Goal: Information Seeking & Learning: Learn about a topic

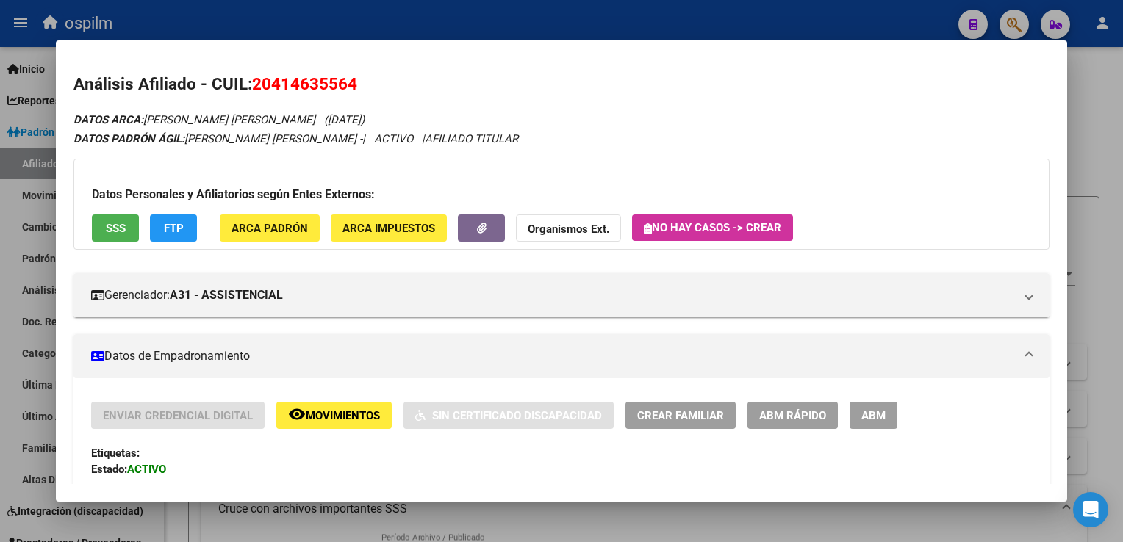
scroll to position [1036, 0]
click at [1107, 152] on div at bounding box center [561, 271] width 1123 height 542
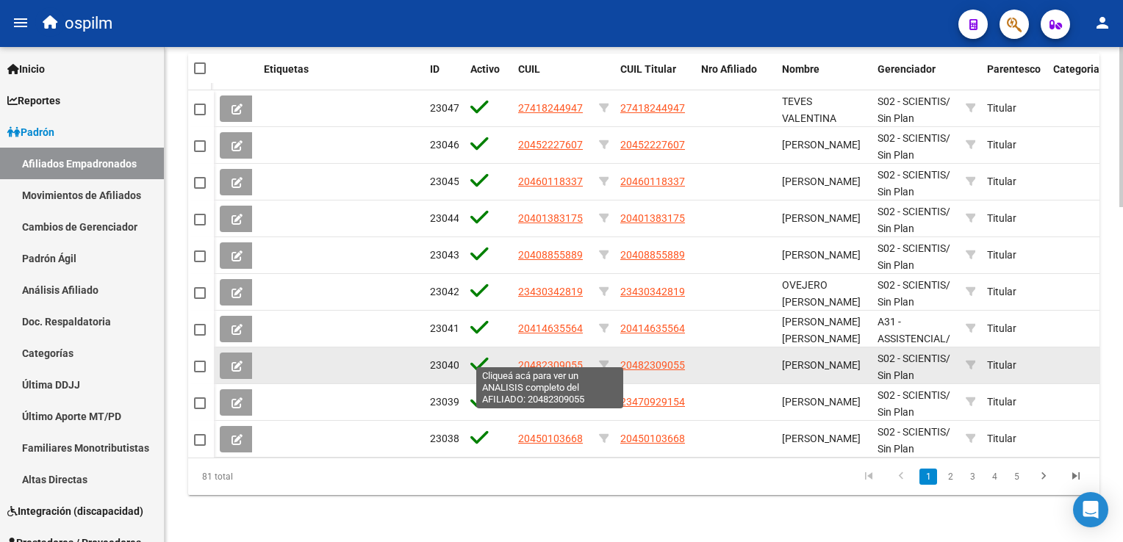
click at [559, 359] on span "20482309055" at bounding box center [550, 365] width 65 height 12
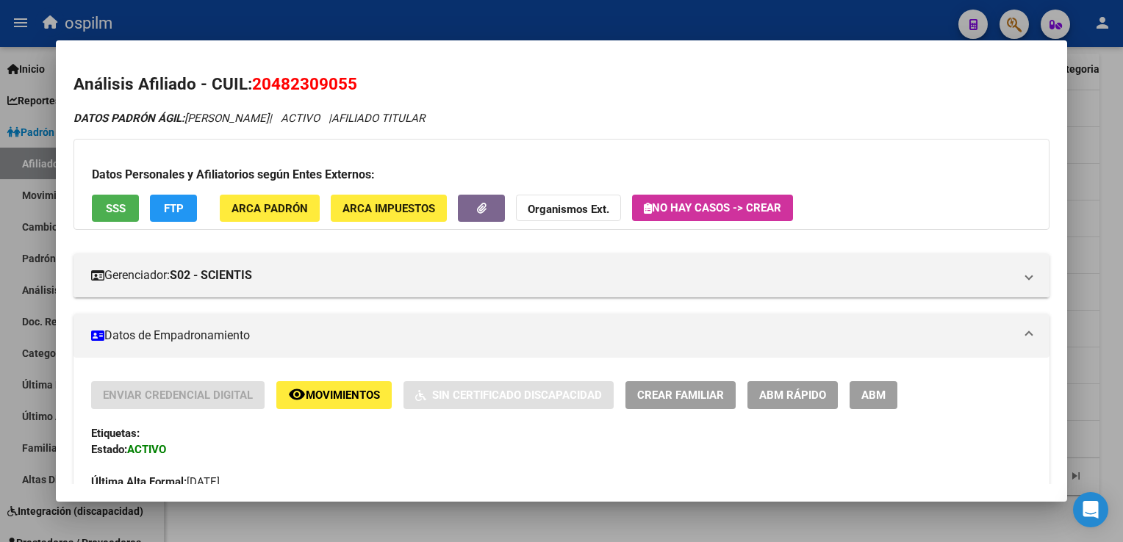
drag, startPoint x: 360, startPoint y: 85, endPoint x: 258, endPoint y: 92, distance: 102.4
click at [258, 92] on h2 "Análisis Afiliado - CUIL: 20482309055" at bounding box center [560, 84] width 975 height 25
copy span "20482309055"
click at [271, 207] on span "ARCA Padrón" at bounding box center [270, 208] width 76 height 13
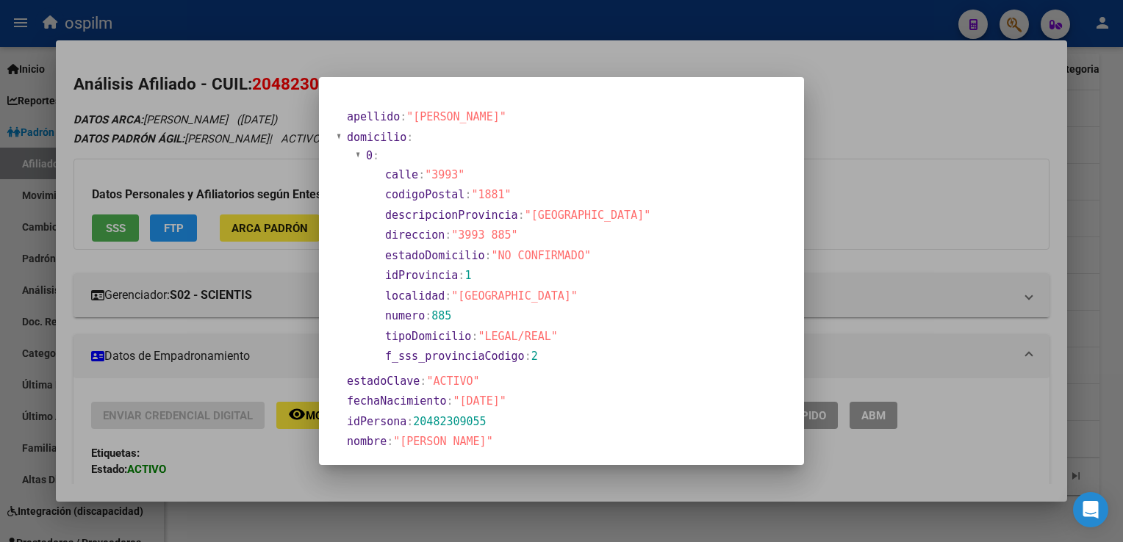
click at [911, 107] on div at bounding box center [561, 271] width 1123 height 542
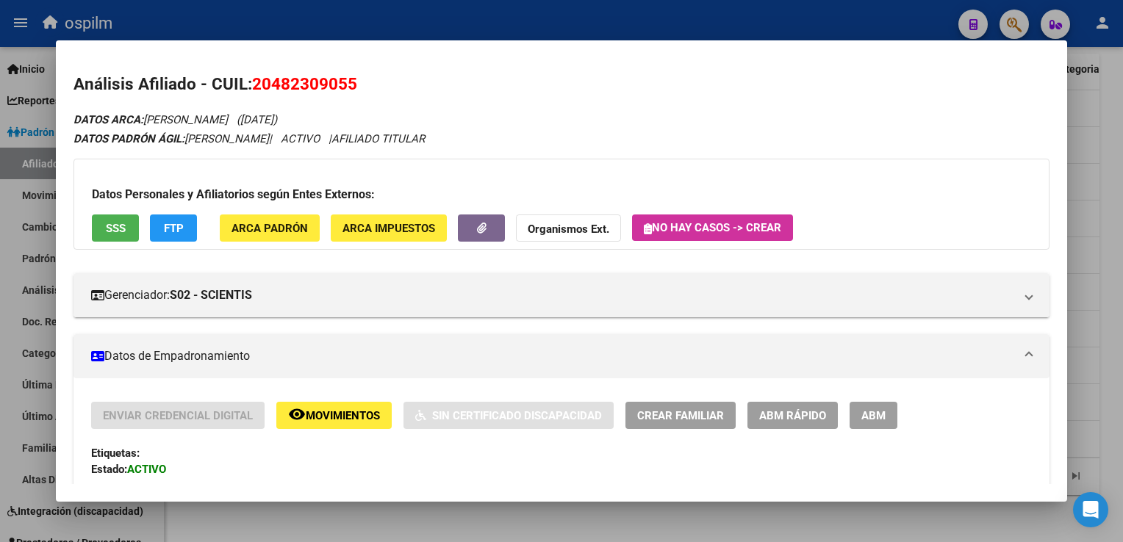
scroll to position [709, 0]
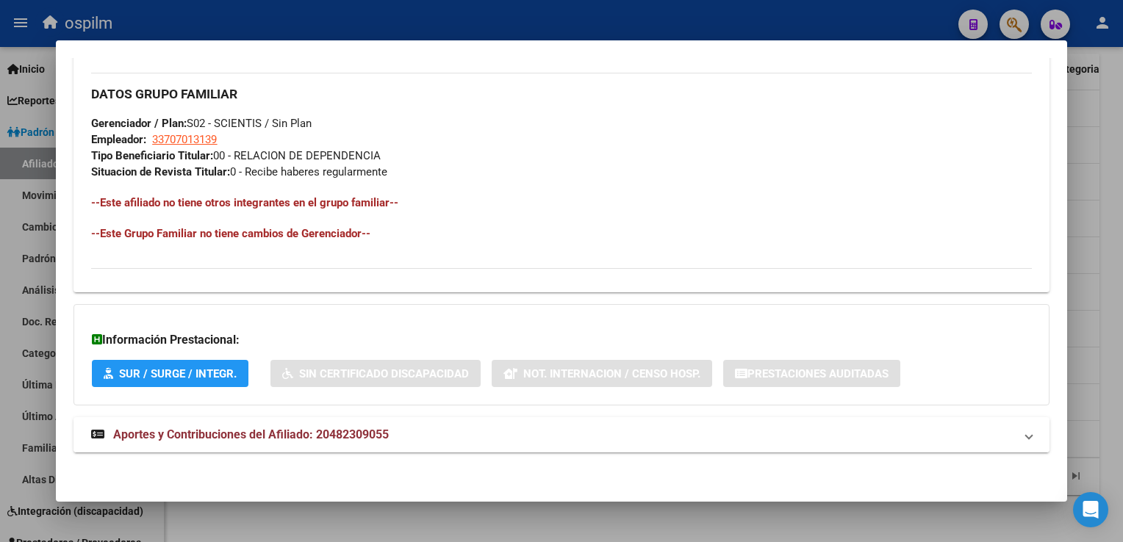
click at [325, 445] on mat-expansion-panel-header "Aportes y Contribuciones del Afiliado: 20482309055" at bounding box center [560, 434] width 975 height 35
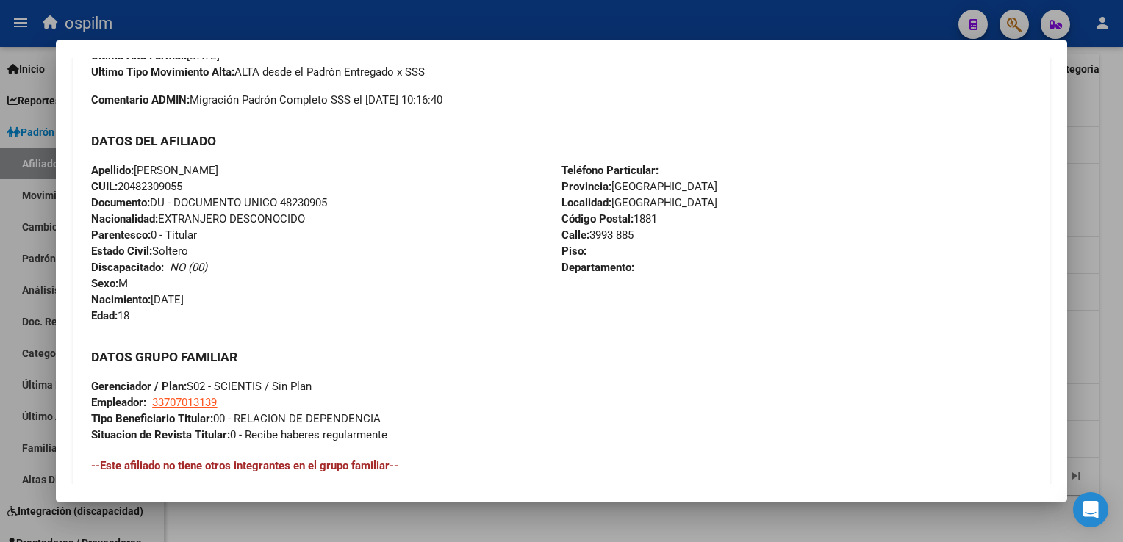
scroll to position [0, 0]
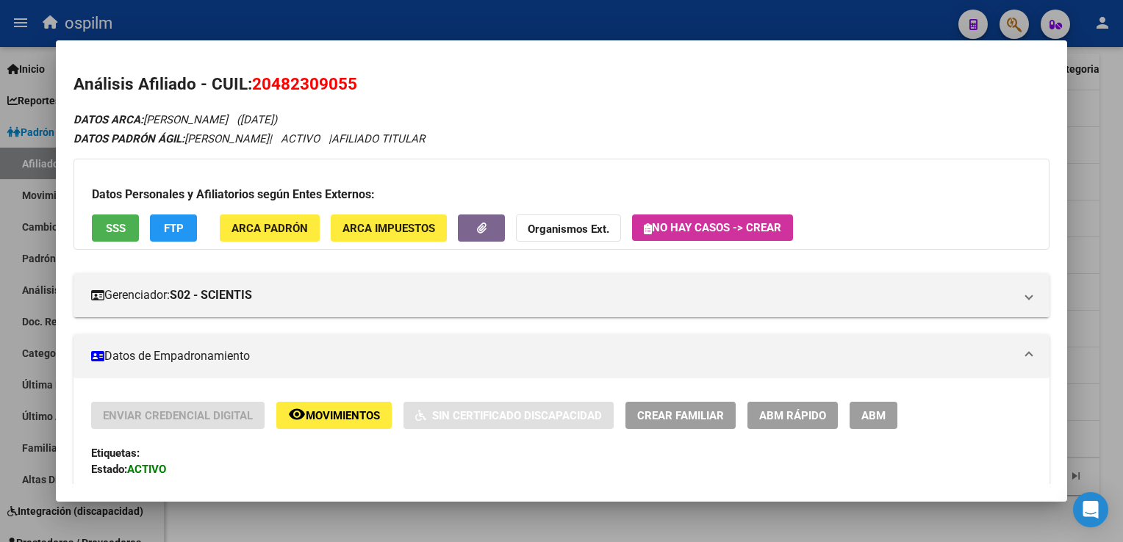
click at [553, 228] on strong "Organismos Ext." at bounding box center [569, 229] width 82 height 13
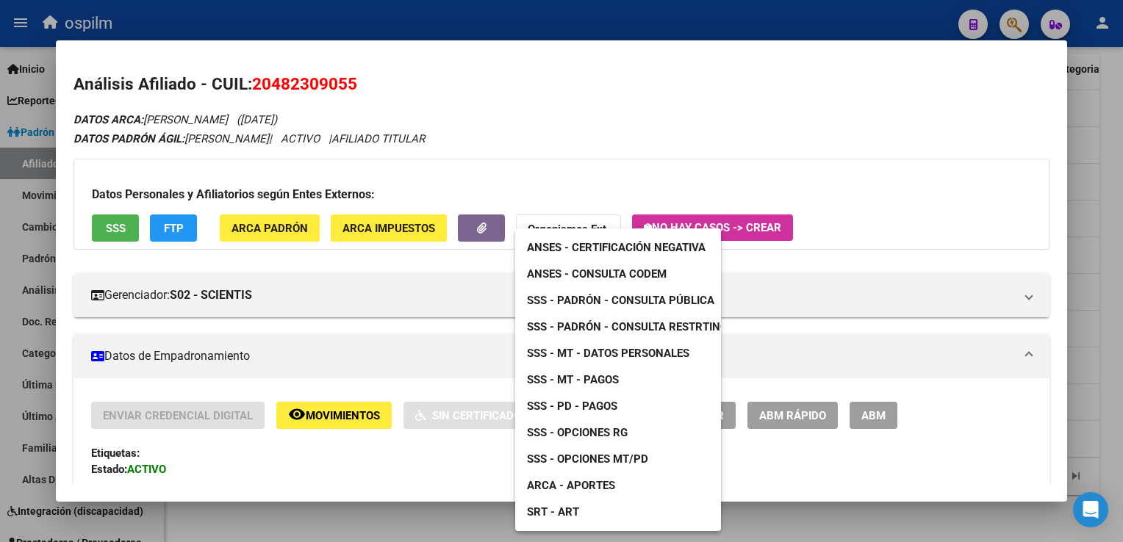
click at [575, 489] on span "ARCA - Aportes" at bounding box center [571, 485] width 88 height 13
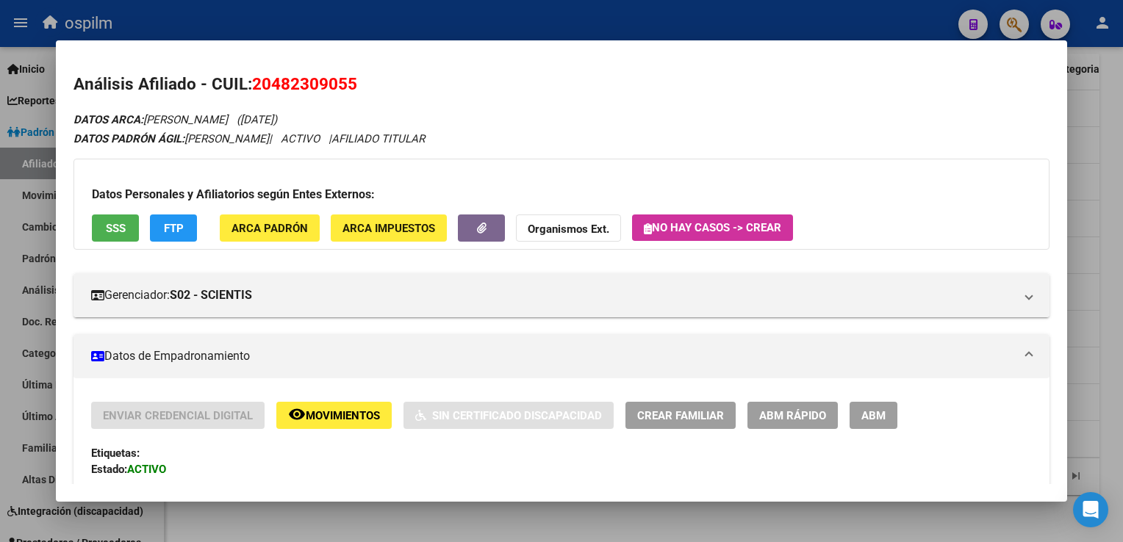
drag, startPoint x: 254, startPoint y: 84, endPoint x: 385, endPoint y: 87, distance: 130.9
click at [385, 87] on h2 "Análisis Afiliado - CUIL: 20482309055" at bounding box center [560, 84] width 975 height 25
drag, startPoint x: 385, startPoint y: 87, endPoint x: 345, endPoint y: 87, distance: 39.7
copy span "20482309055"
click at [277, 85] on span "20482309055" at bounding box center [304, 83] width 105 height 19
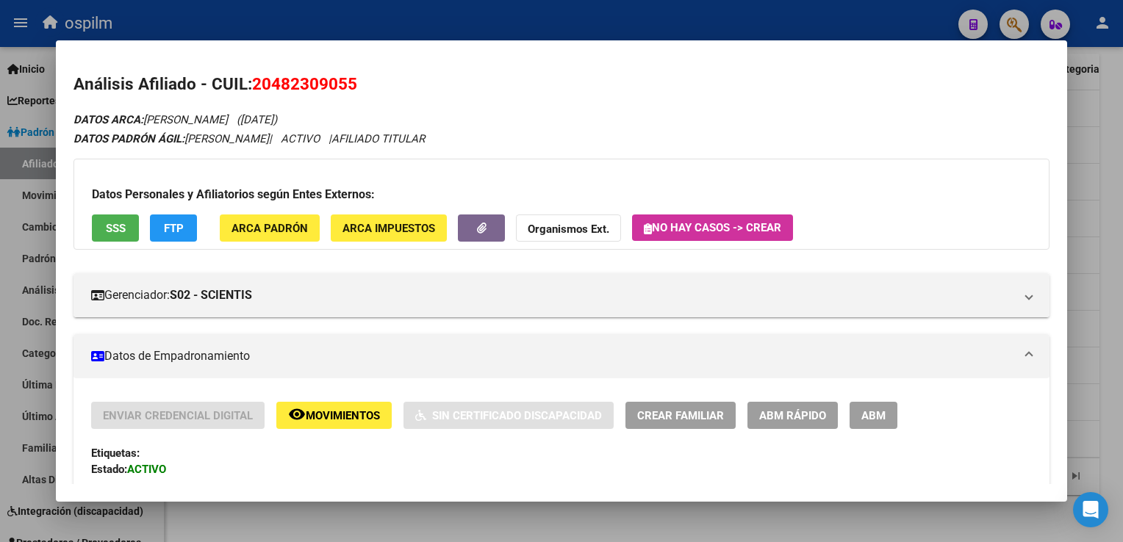
drag, startPoint x: 275, startPoint y: 82, endPoint x: 347, endPoint y: 81, distance: 72.0
click at [347, 81] on span "20482309055" at bounding box center [304, 83] width 105 height 19
copy span "48230905"
click at [403, 27] on div at bounding box center [561, 271] width 1123 height 542
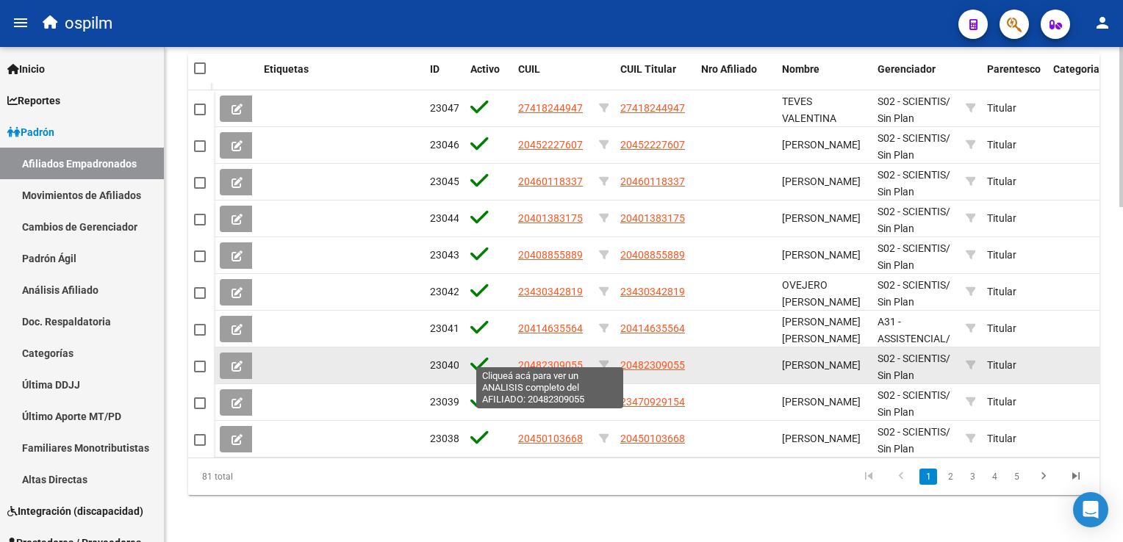
click at [564, 360] on span "20482309055" at bounding box center [550, 365] width 65 height 12
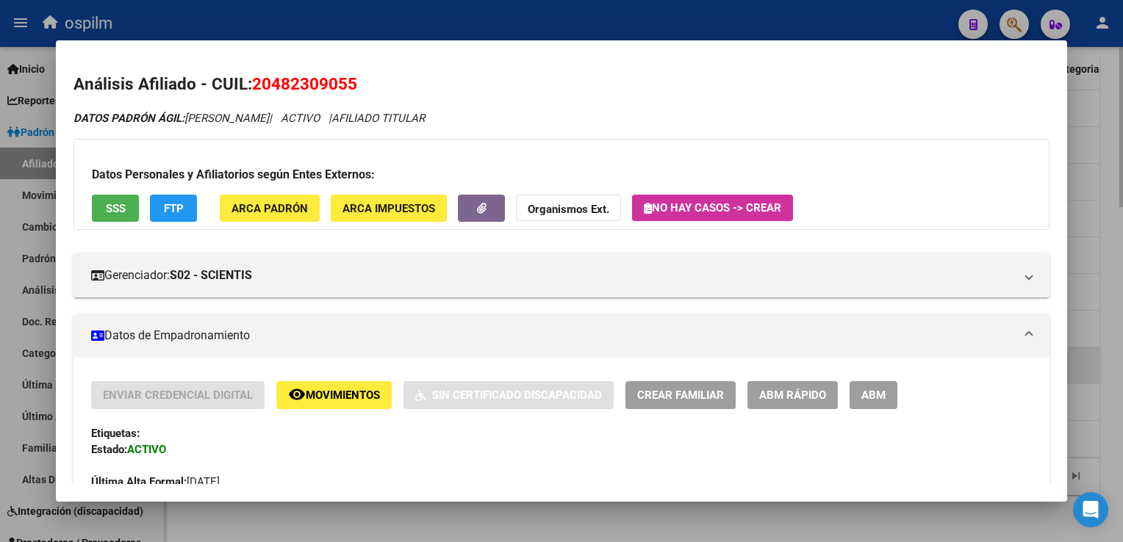
scroll to position [686, 0]
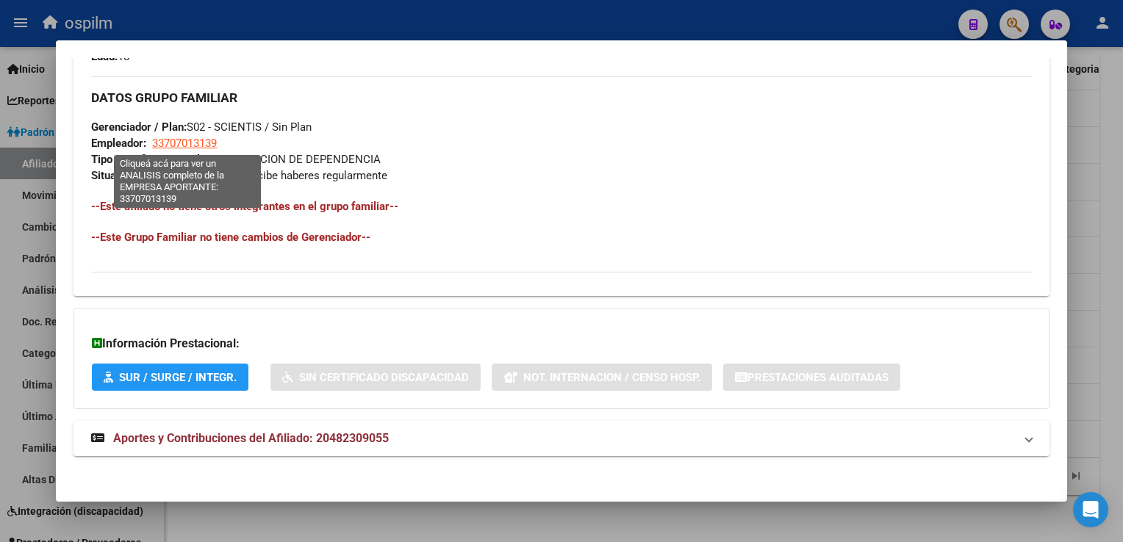
click at [192, 140] on span "33707013139" at bounding box center [184, 143] width 65 height 13
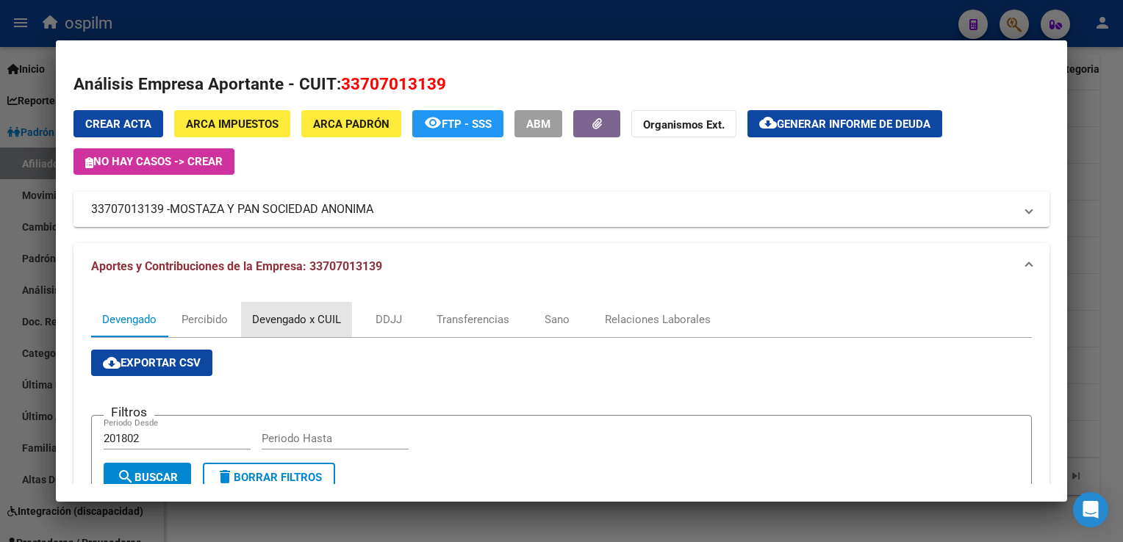
click at [281, 325] on div "Devengado x CUIL" at bounding box center [296, 320] width 89 height 16
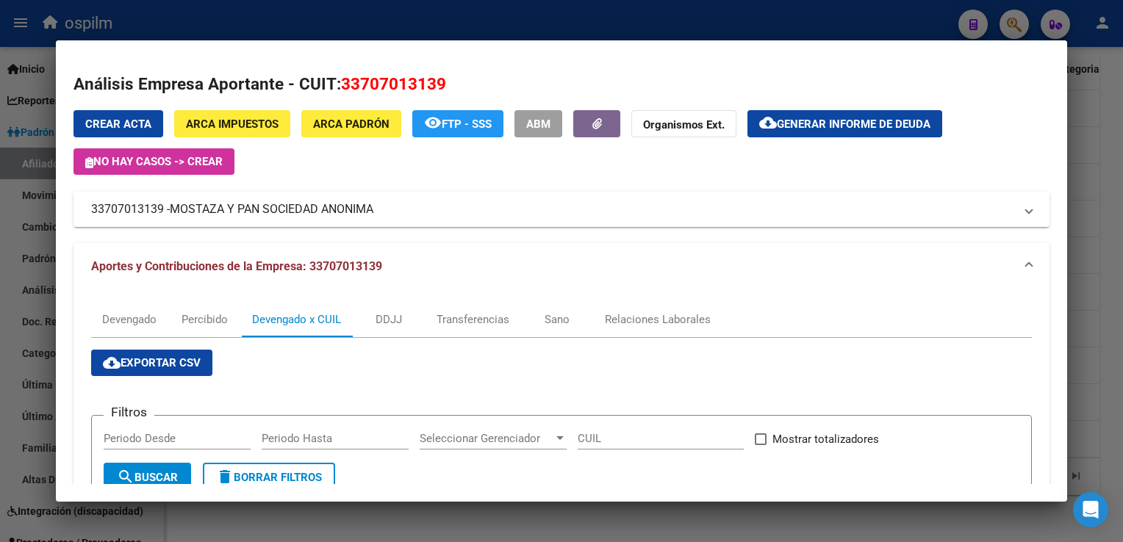
scroll to position [573, 0]
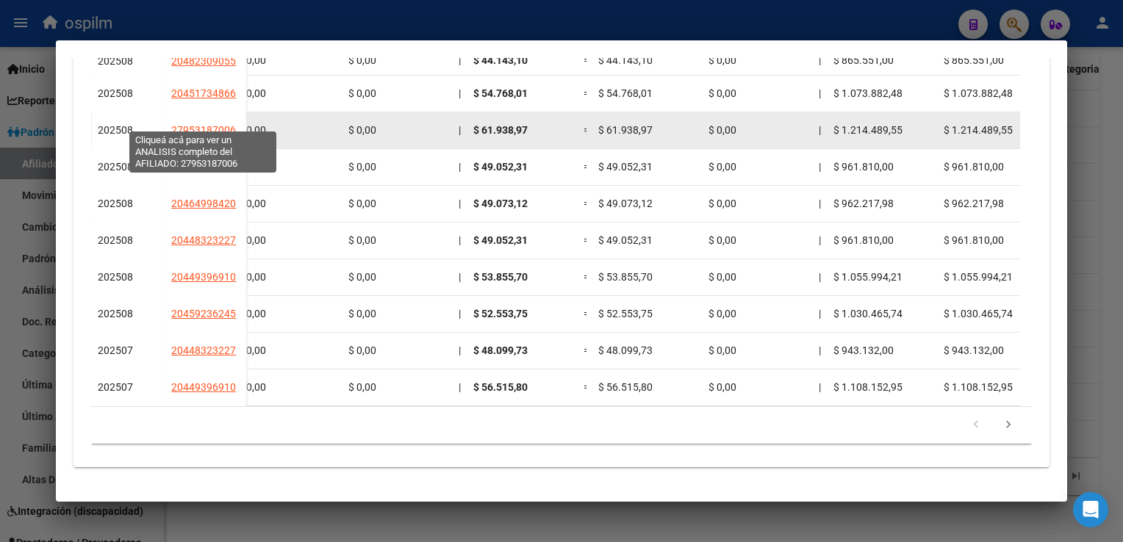
click at [218, 124] on span "27953187006" at bounding box center [203, 130] width 65 height 12
type textarea "27953187006"
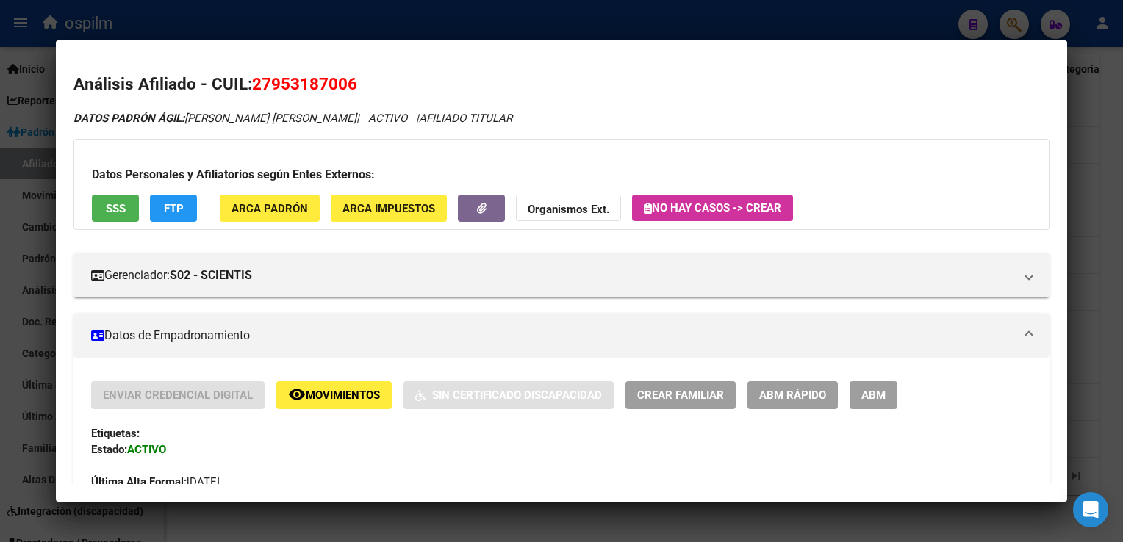
click at [250, 219] on button "ARCA Padrón" at bounding box center [270, 208] width 100 height 27
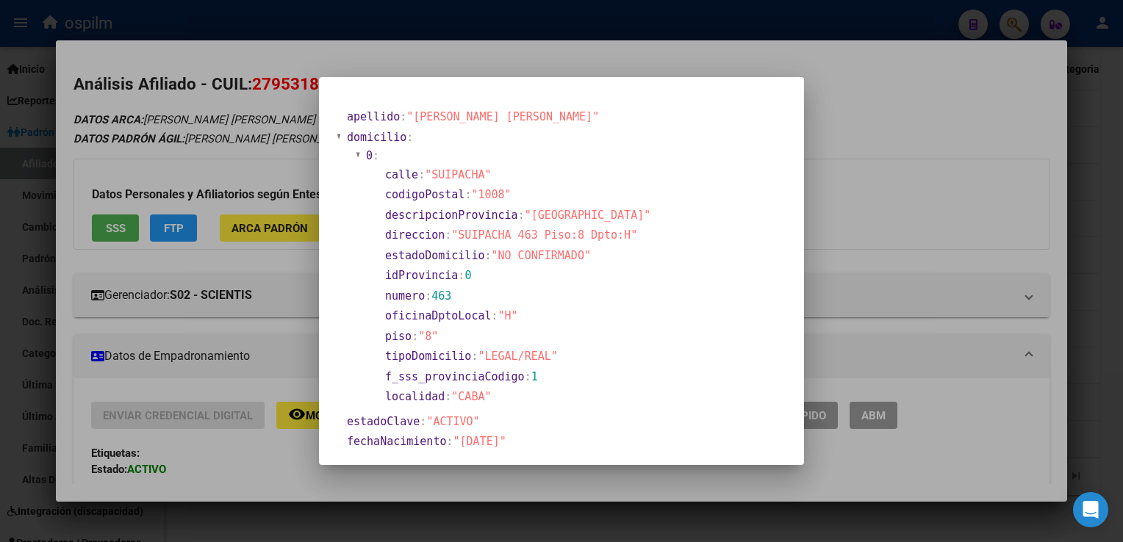
click at [856, 79] on div at bounding box center [561, 271] width 1123 height 542
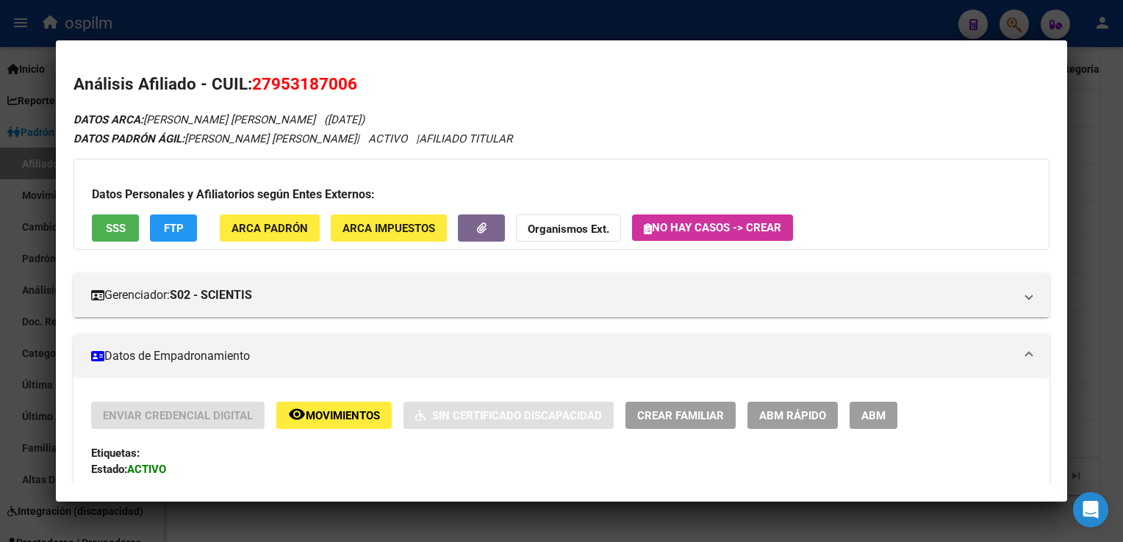
drag, startPoint x: 361, startPoint y: 82, endPoint x: 256, endPoint y: 81, distance: 105.1
click at [256, 81] on h2 "Análisis Afiliado - CUIL: 27953187006" at bounding box center [560, 84] width 975 height 25
copy span "27953187006"
click at [118, 223] on span "SSS" at bounding box center [116, 228] width 20 height 13
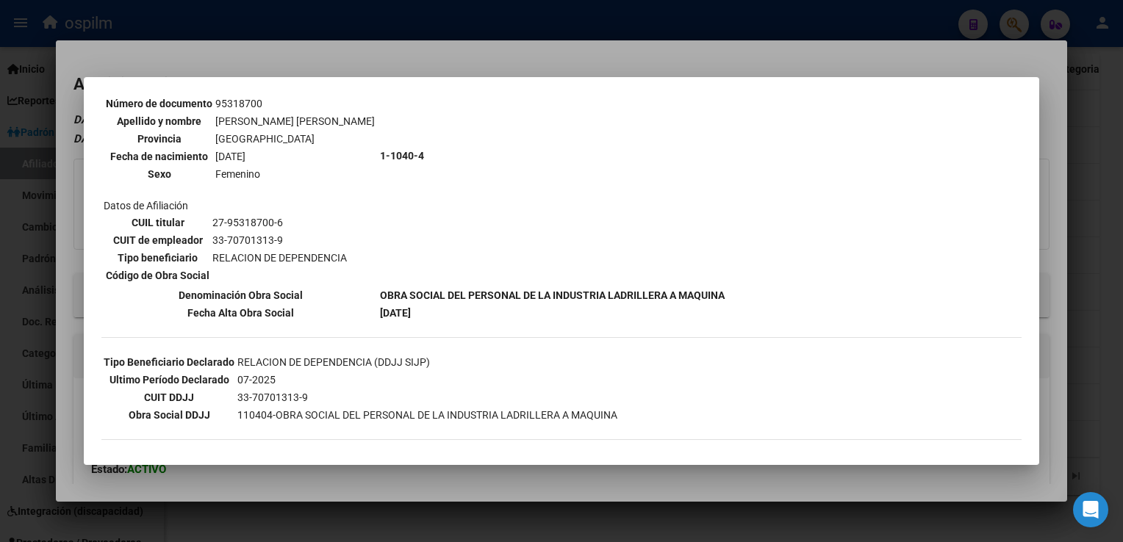
scroll to position [153, 0]
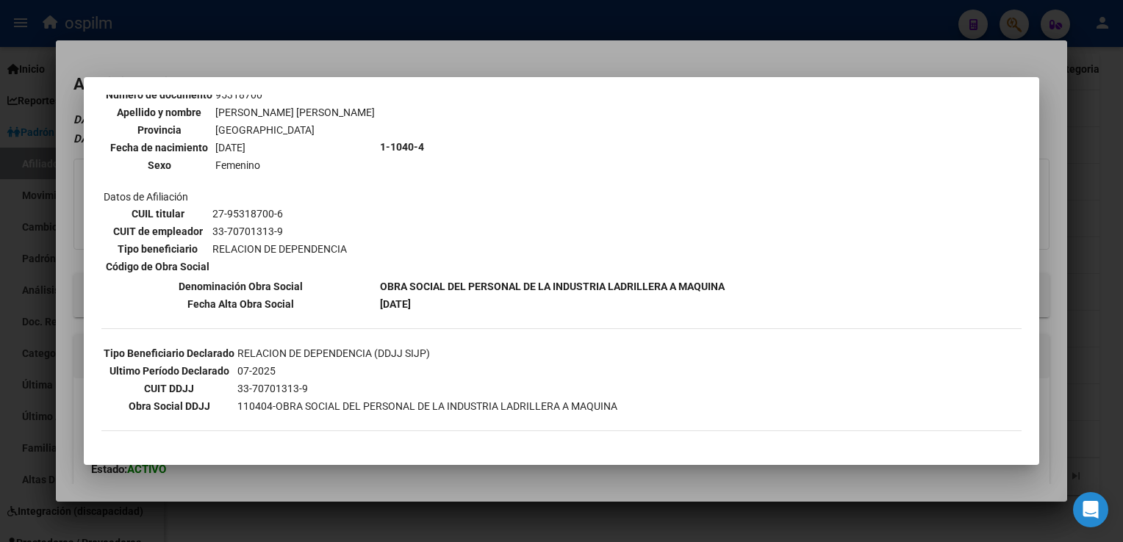
drag, startPoint x: 407, startPoint y: 49, endPoint x: 201, endPoint y: 161, distance: 234.2
click at [406, 49] on div at bounding box center [561, 271] width 1123 height 542
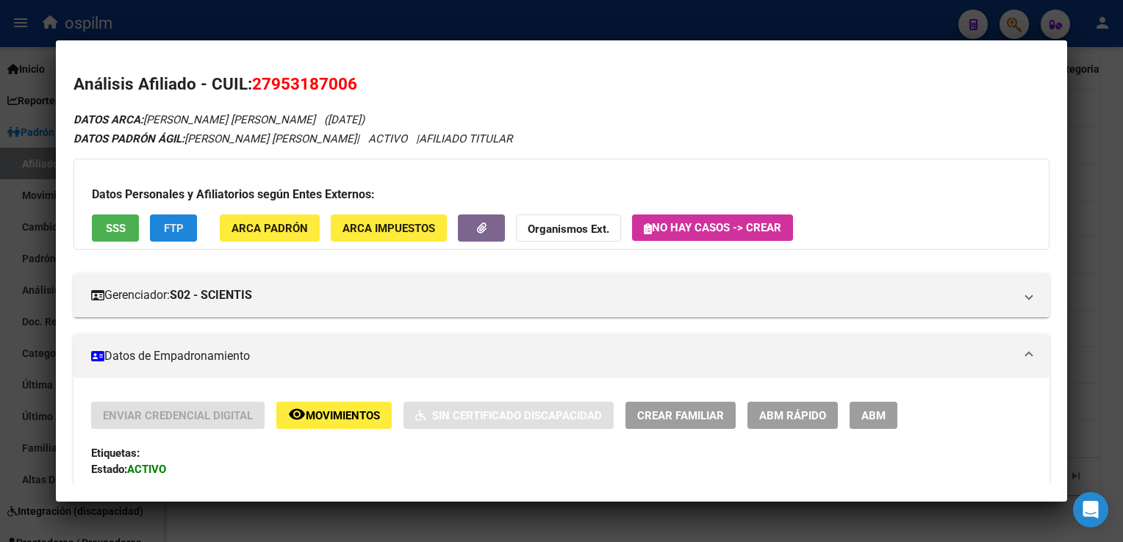
click at [157, 229] on button "FTP" at bounding box center [173, 228] width 47 height 27
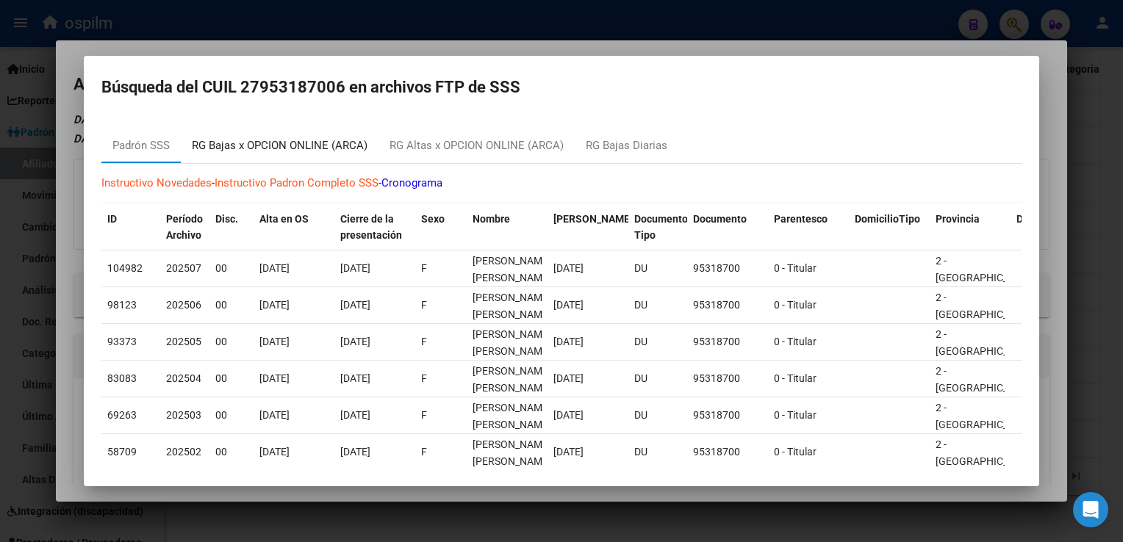
click at [279, 140] on div "RG Bajas x OPCION ONLINE (ARCA)" at bounding box center [280, 145] width 176 height 17
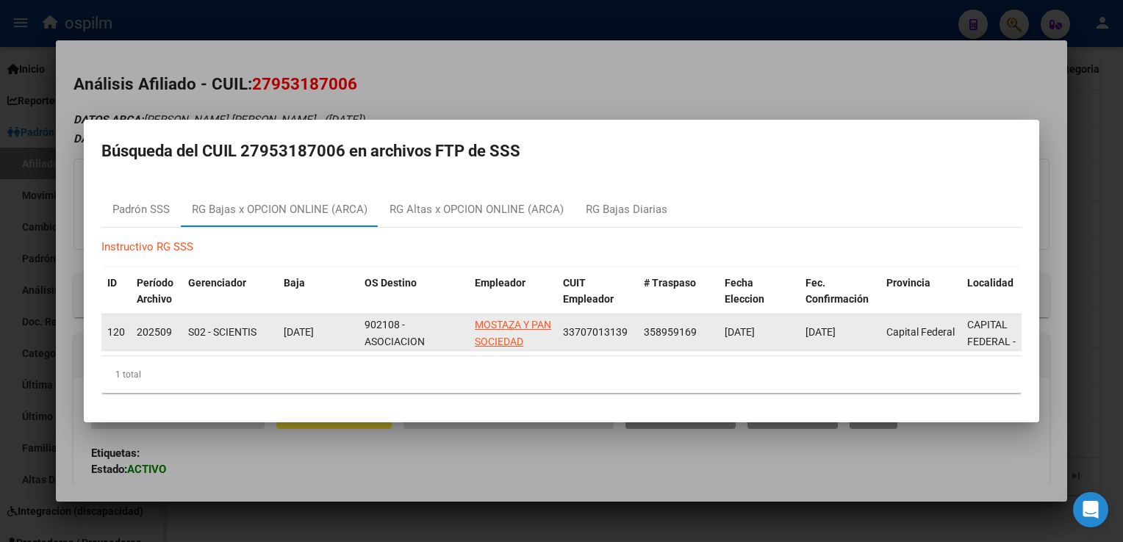
drag, startPoint x: 337, startPoint y: 349, endPoint x: 502, endPoint y: 345, distance: 164.7
click at [502, 345] on datatable-body "12045 202509 S02 - SCIENTIS [DATE] 902108 - ASOCIACION MUTUAL SANCOR MOSTAZA Y …" at bounding box center [561, 336] width 920 height 42
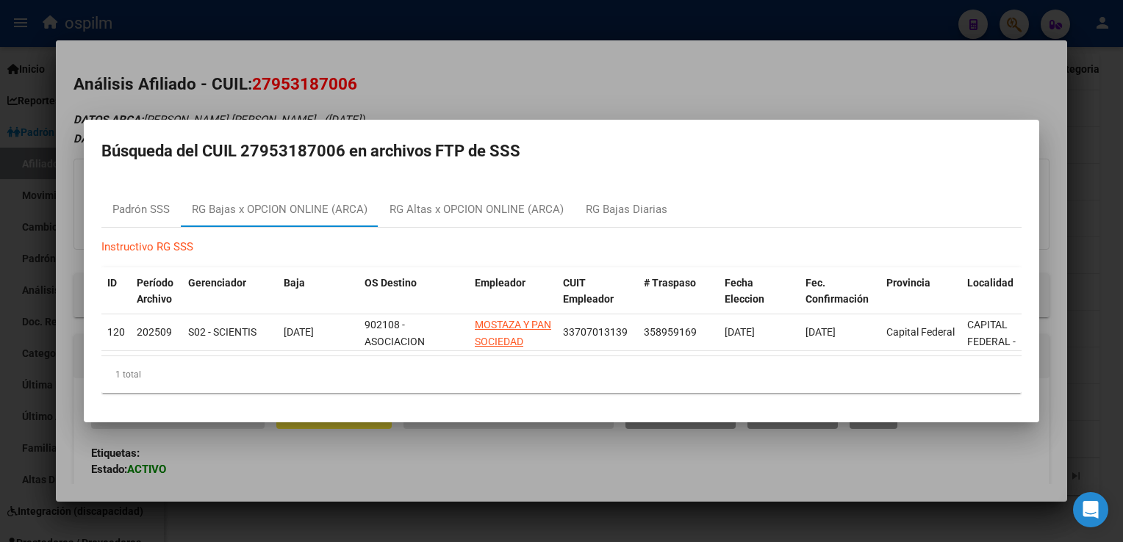
click at [608, 82] on div at bounding box center [561, 271] width 1123 height 542
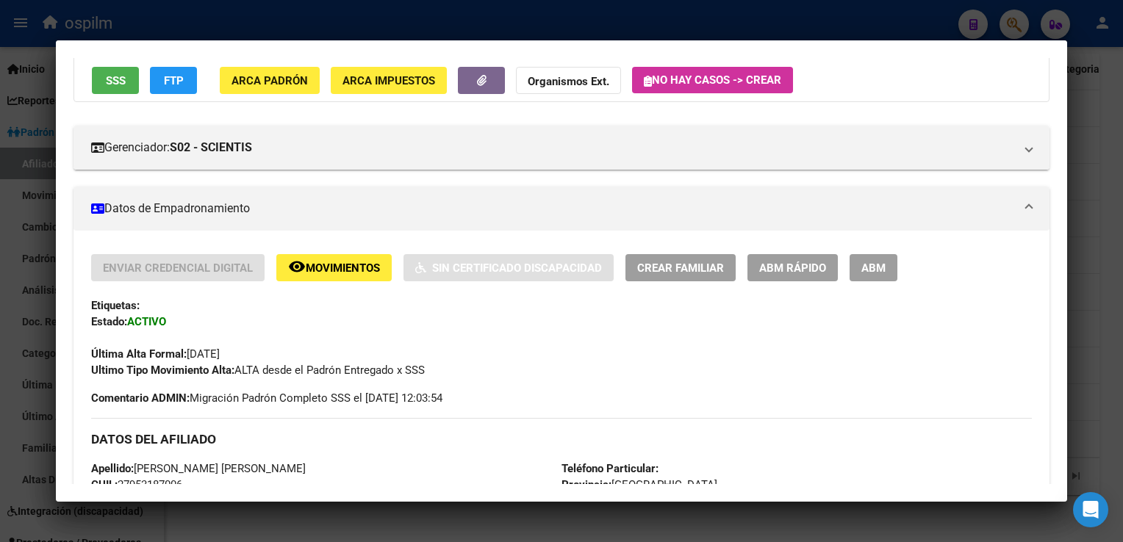
scroll to position [146, 0]
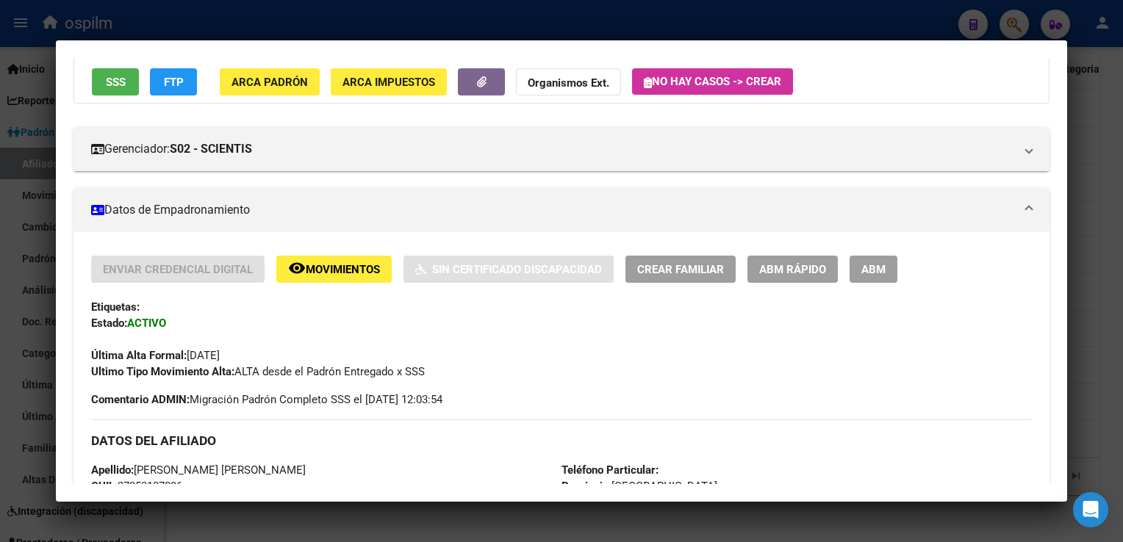
click at [343, 263] on span "Movimientos" at bounding box center [343, 269] width 74 height 13
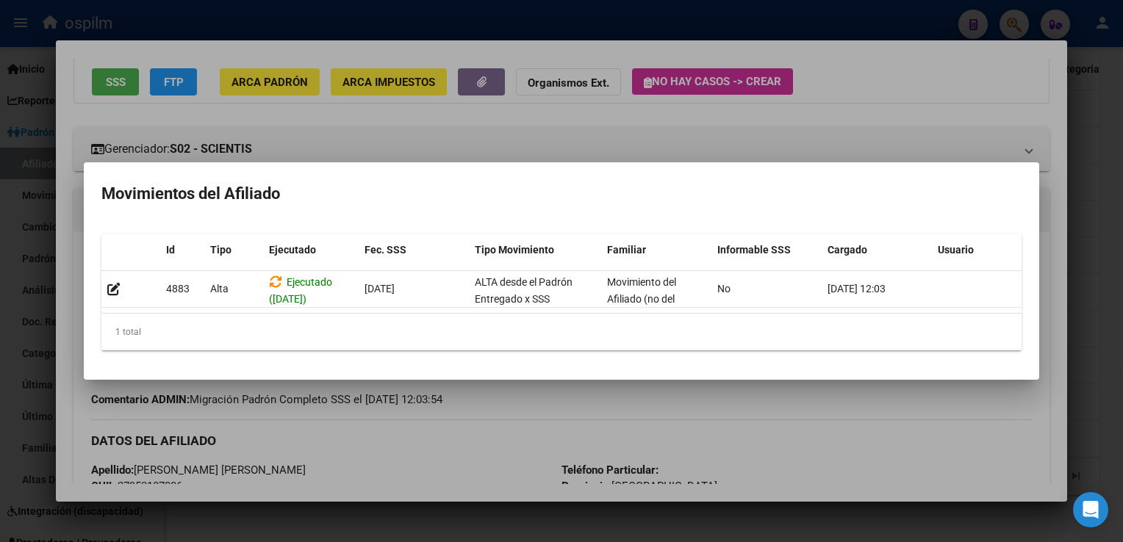
click at [896, 91] on div at bounding box center [561, 271] width 1123 height 542
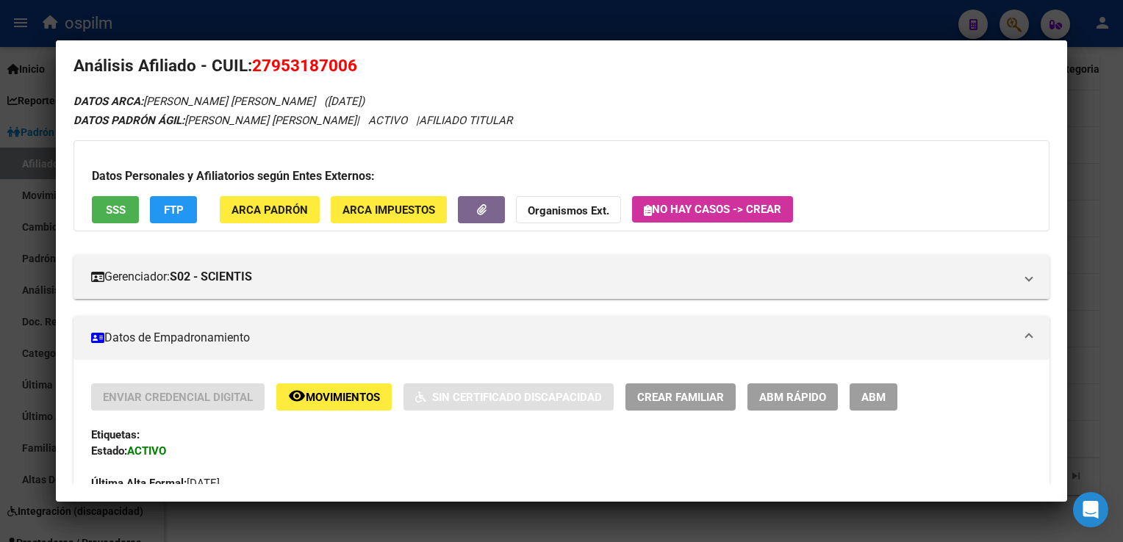
scroll to position [0, 0]
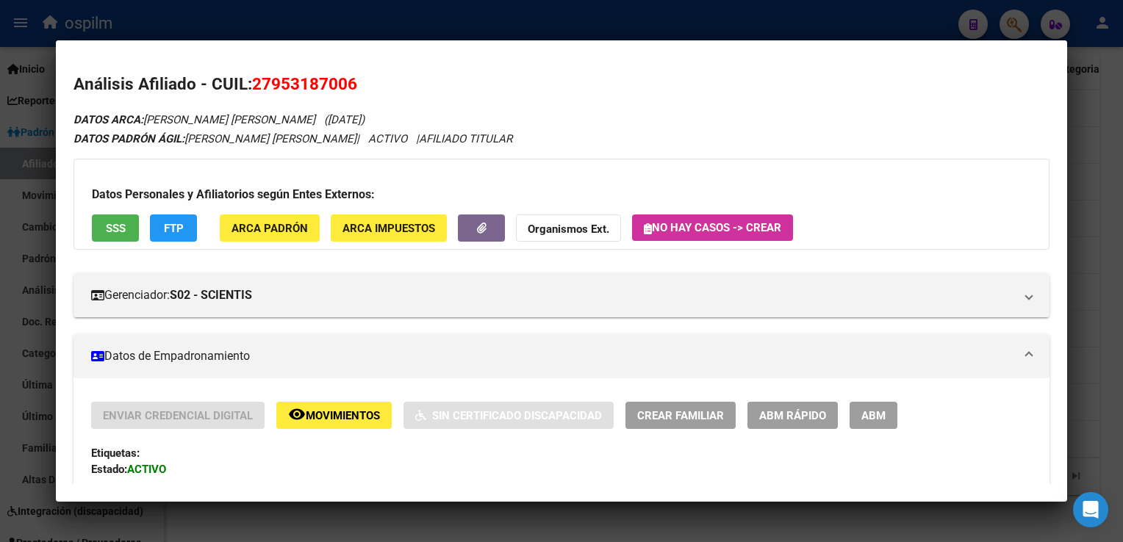
click at [783, 425] on button "ABM Rápido" at bounding box center [792, 415] width 90 height 27
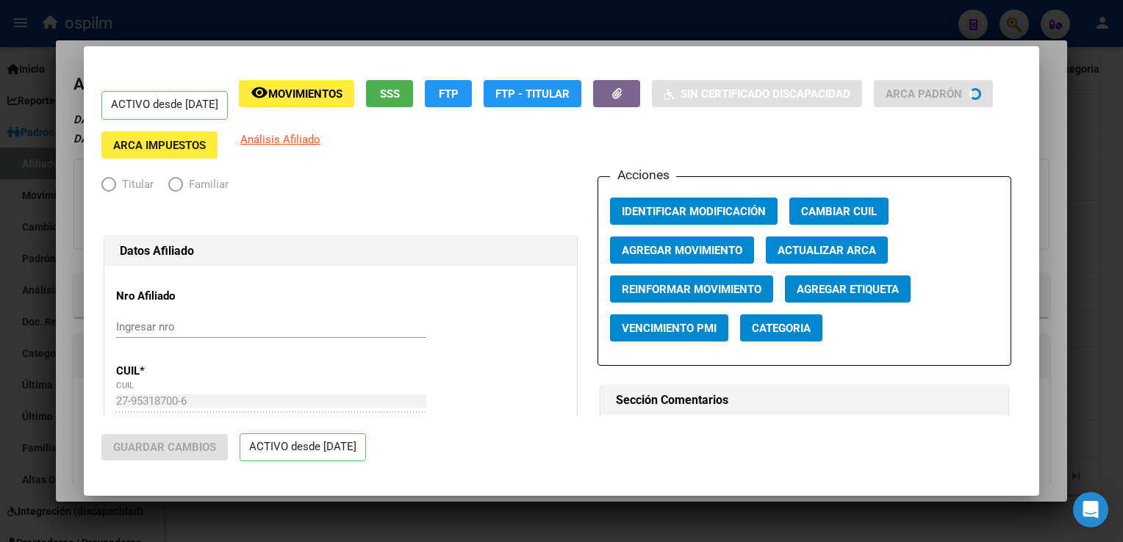
radio input "true"
type input "33-70701313-9"
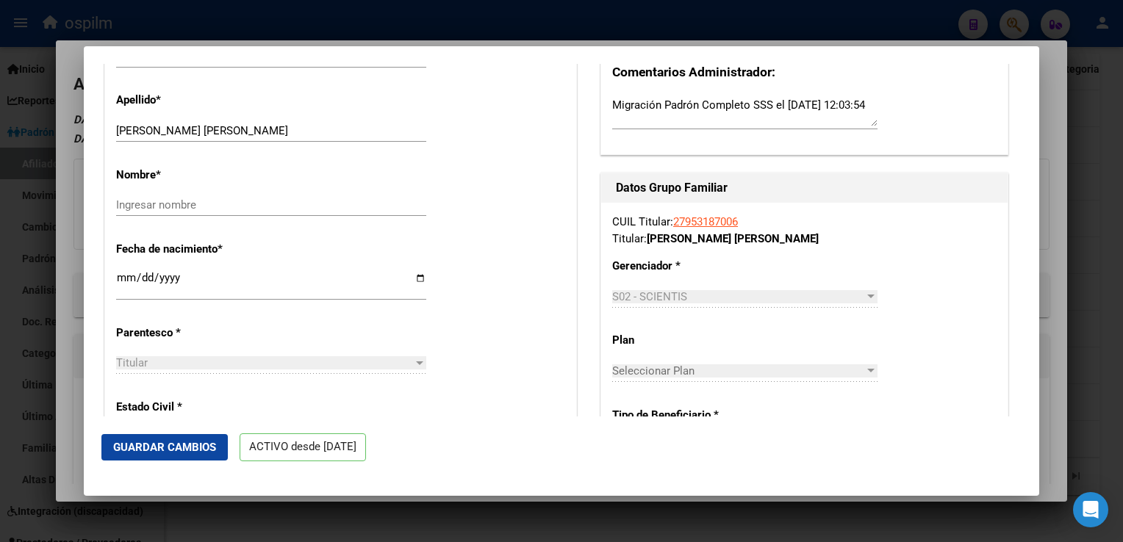
scroll to position [503, 0]
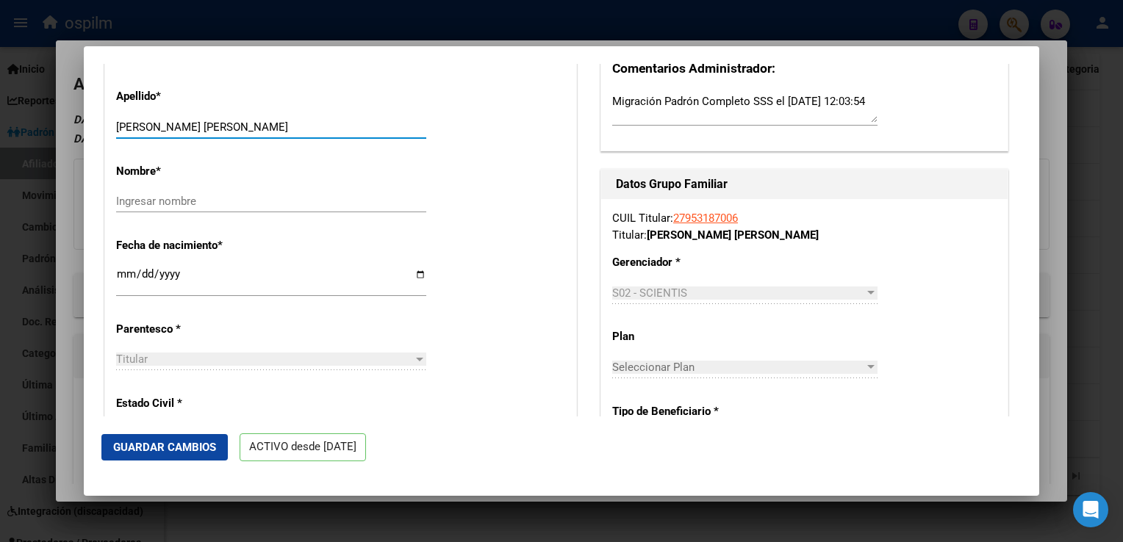
drag, startPoint x: 167, startPoint y: 132, endPoint x: 235, endPoint y: 135, distance: 68.4
click at [274, 134] on input "[PERSON_NAME] [PERSON_NAME]" at bounding box center [271, 127] width 310 height 13
type input "ALCARAZ"
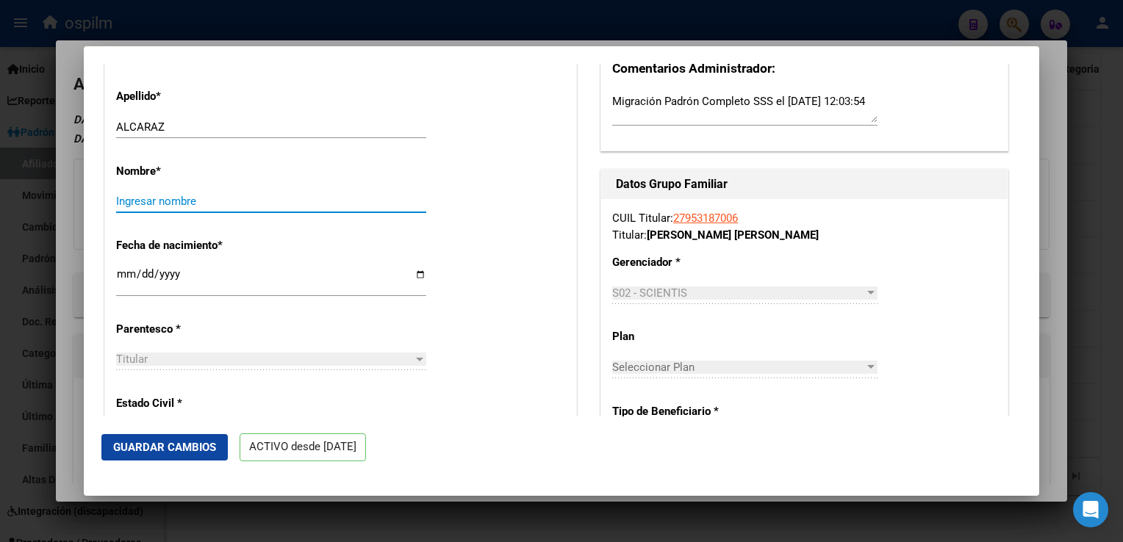
click at [143, 208] on input "Ingresar nombre" at bounding box center [271, 201] width 310 height 13
paste input "[PERSON_NAME]"
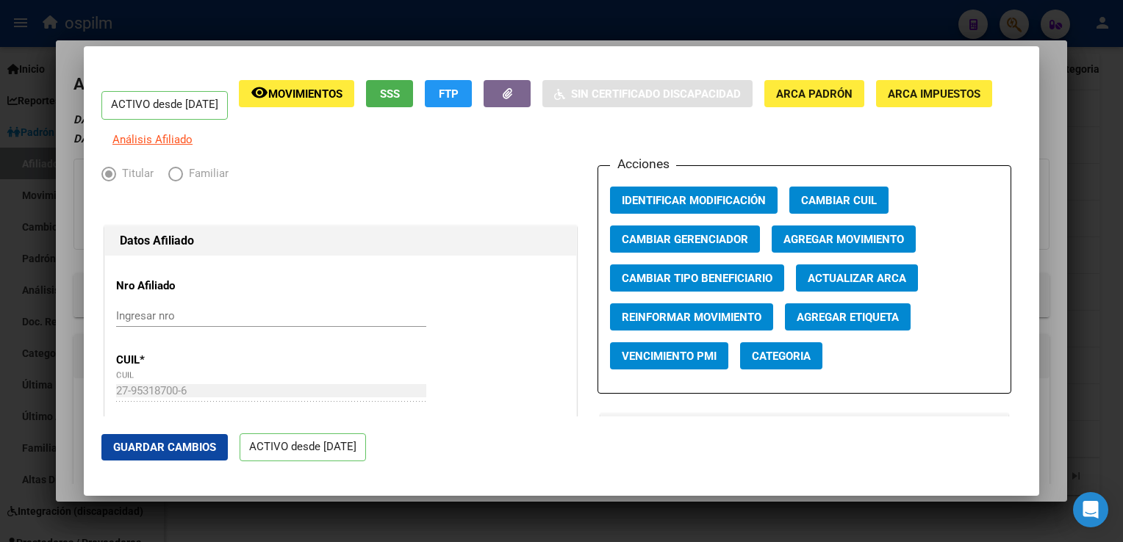
type input "[PERSON_NAME]"
click at [817, 241] on button "Agregar Movimiento" at bounding box center [844, 239] width 144 height 27
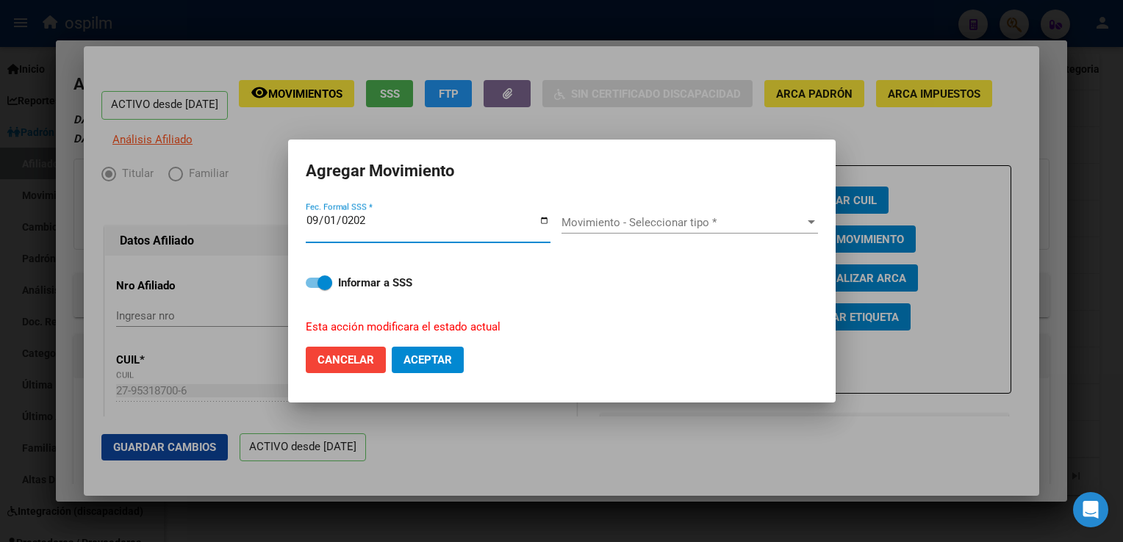
type input "[DATE]"
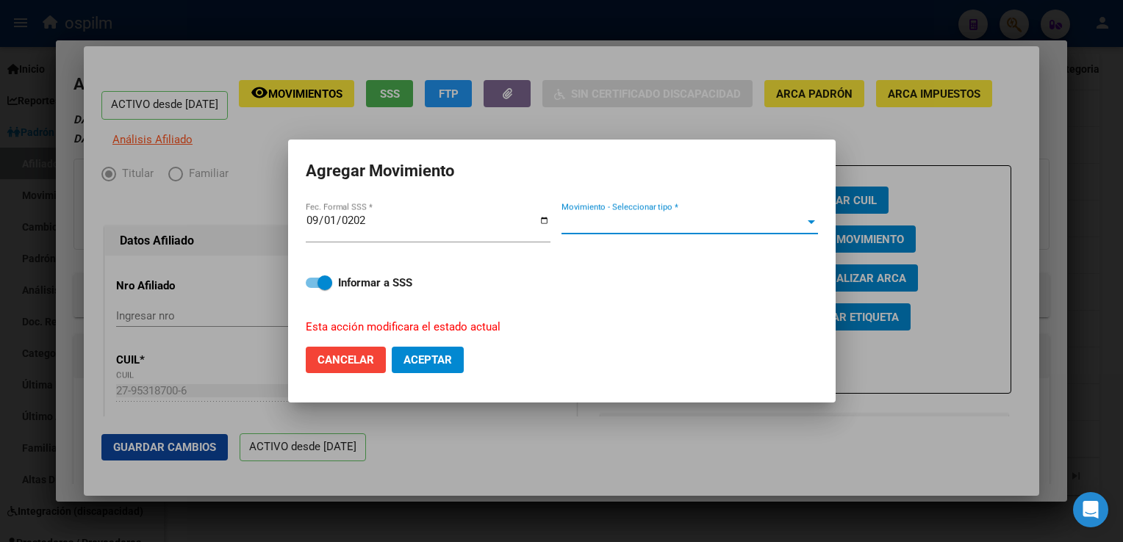
click at [667, 225] on span "Movimiento - Seleccionar tipo *" at bounding box center [683, 222] width 243 height 13
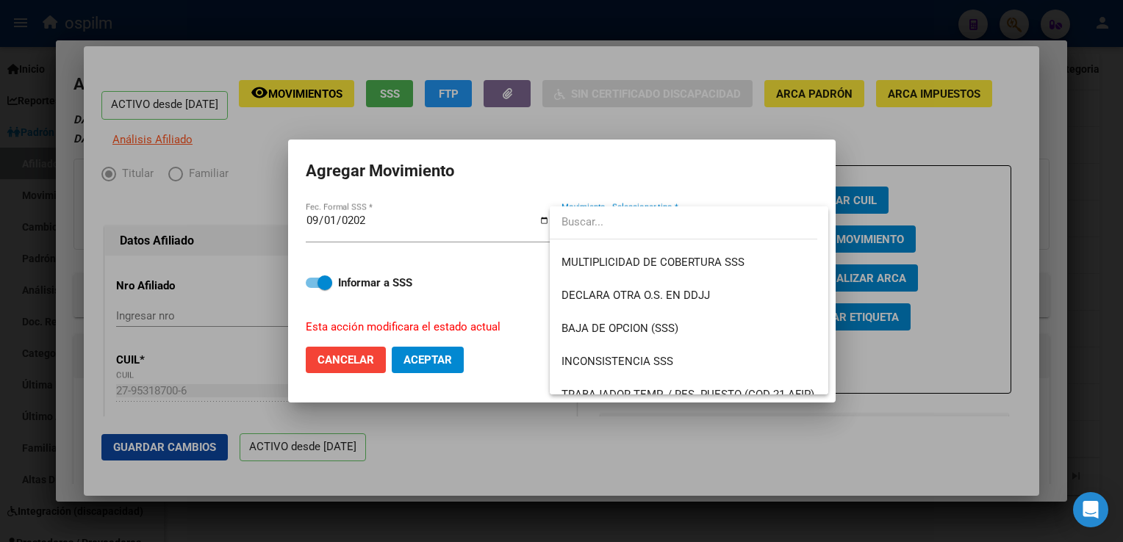
scroll to position [560, 0]
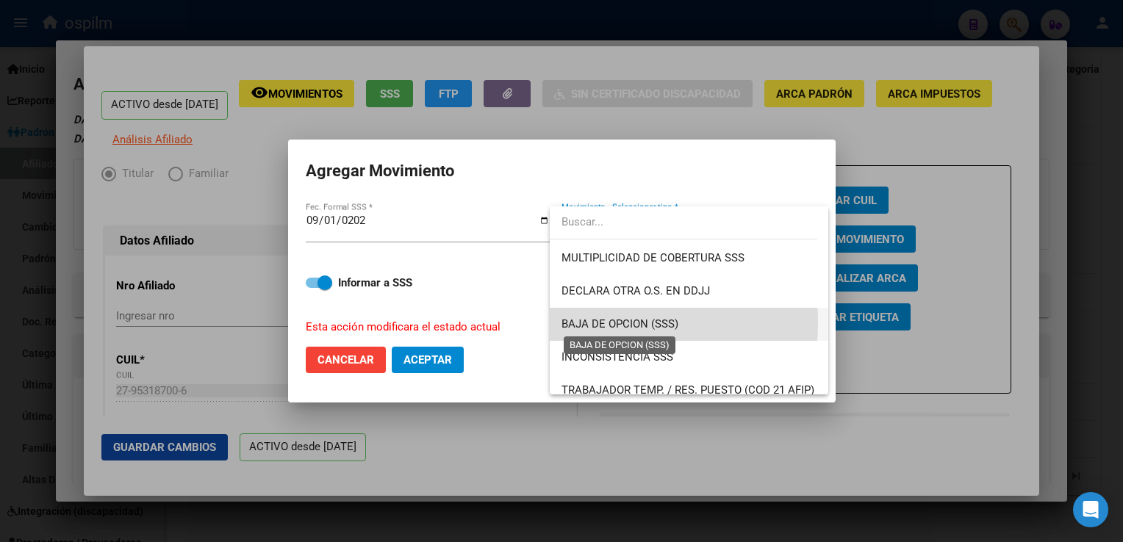
click at [581, 323] on span "BAJA DE OPCION (SSS)" at bounding box center [620, 324] width 117 height 13
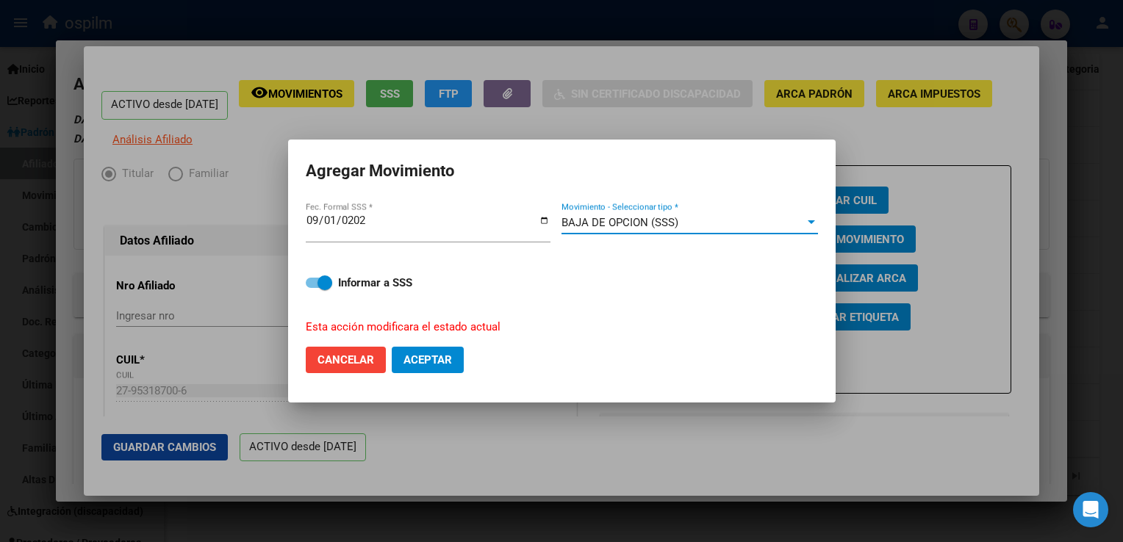
click at [430, 362] on span "Aceptar" at bounding box center [427, 360] width 49 height 13
checkbox input "false"
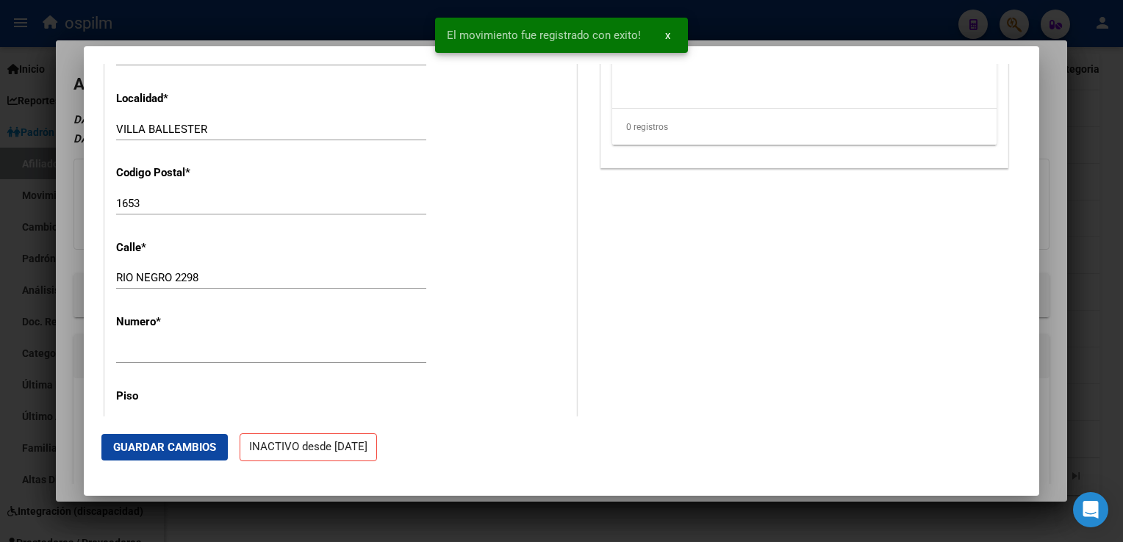
scroll to position [0, 0]
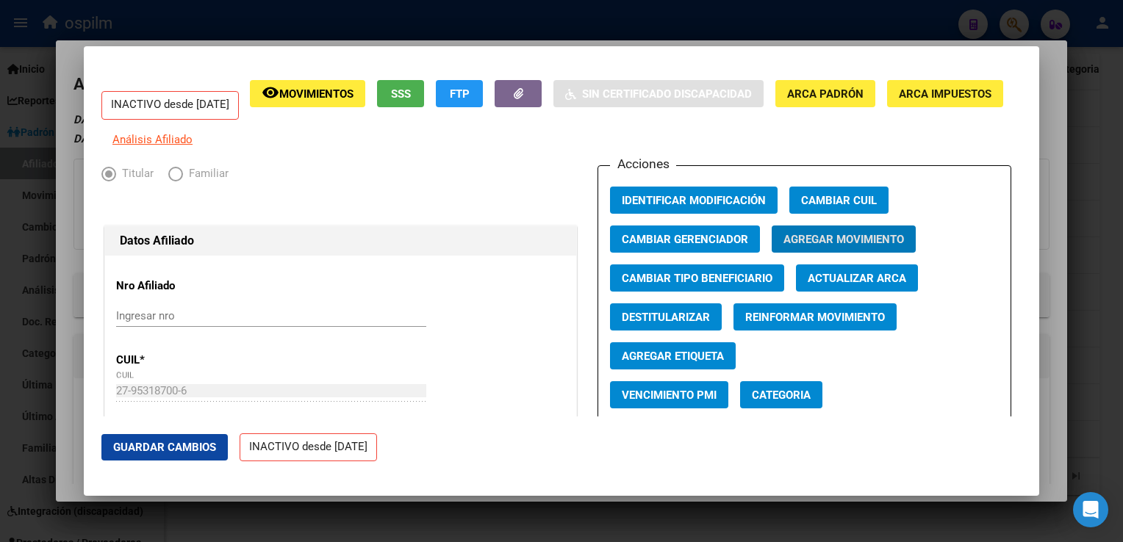
click at [1049, 140] on div at bounding box center [561, 271] width 1123 height 542
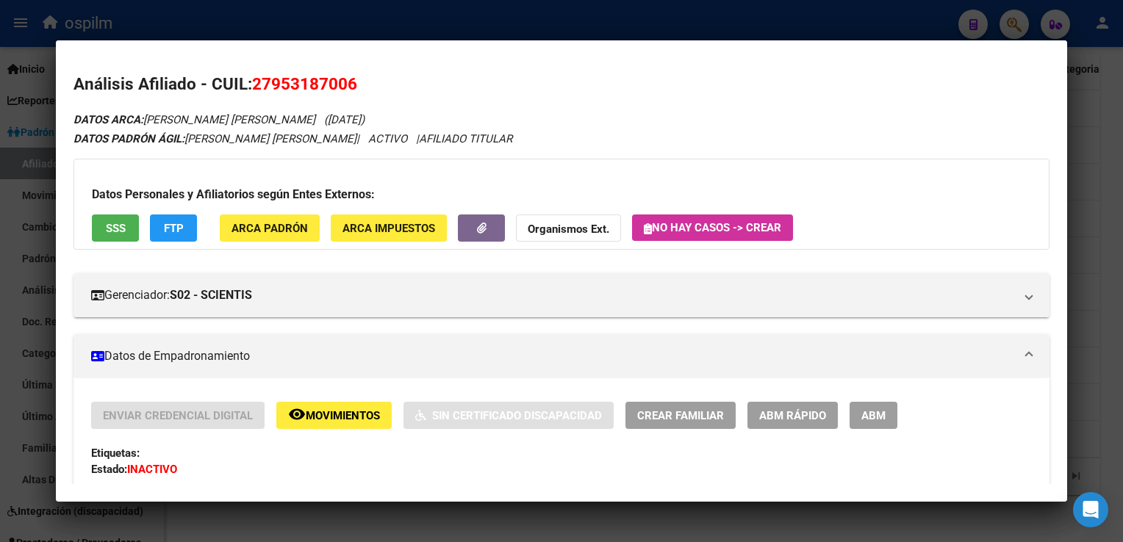
drag, startPoint x: 376, startPoint y: 84, endPoint x: 262, endPoint y: 87, distance: 114.7
click at [259, 89] on h2 "Análisis Afiliado - CUIL: 27953187006" at bounding box center [560, 84] width 975 height 25
drag, startPoint x: 262, startPoint y: 87, endPoint x: 253, endPoint y: 83, distance: 9.9
click at [253, 83] on h2 "Análisis Afiliado - CUIL: 27953187006" at bounding box center [560, 84] width 975 height 25
drag, startPoint x: 370, startPoint y: 81, endPoint x: 257, endPoint y: 90, distance: 113.5
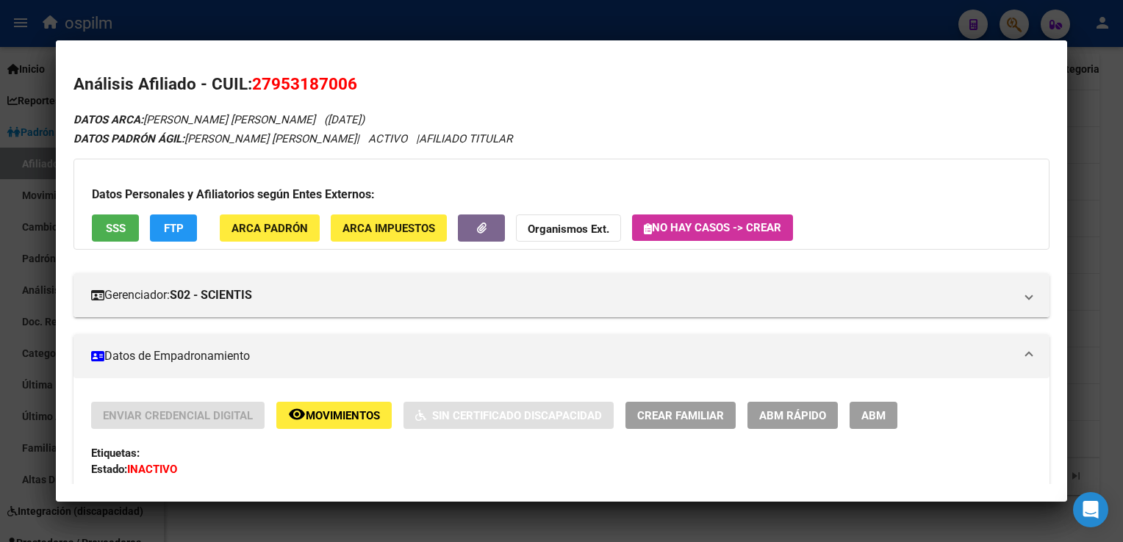
click at [257, 90] on h2 "Análisis Afiliado - CUIL: 27953187006" at bounding box center [560, 84] width 975 height 25
copy span "27953187006"
click at [1095, 176] on div at bounding box center [561, 271] width 1123 height 542
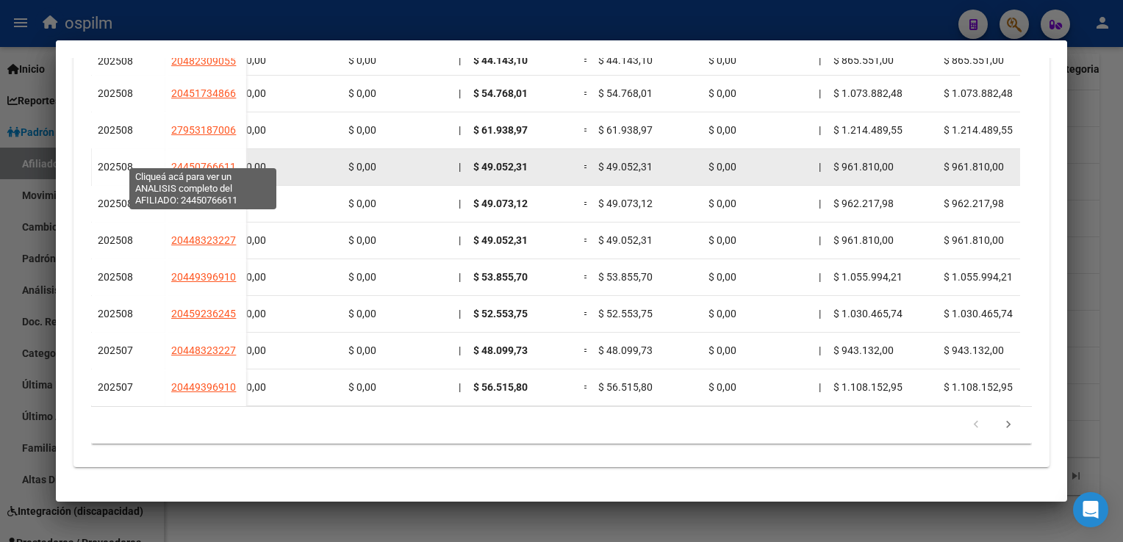
click at [190, 161] on span "24450766611" at bounding box center [203, 167] width 65 height 12
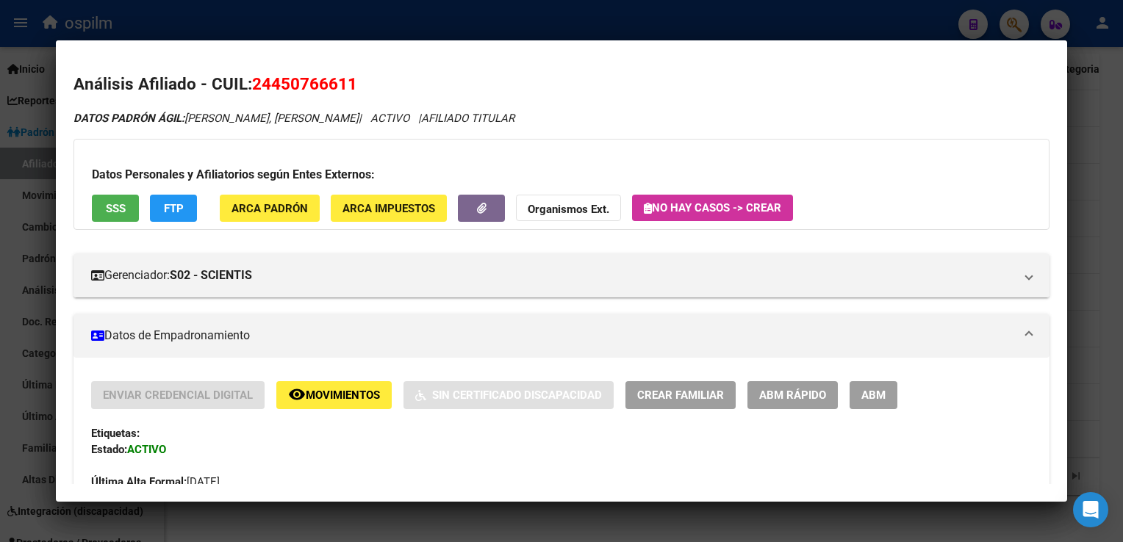
drag, startPoint x: 370, startPoint y: 81, endPoint x: 260, endPoint y: 96, distance: 110.5
click at [260, 96] on h2 "Análisis Afiliado - CUIL: 24450766611" at bounding box center [560, 84] width 975 height 25
drag, startPoint x: 260, startPoint y: 96, endPoint x: 252, endPoint y: 87, distance: 11.4
click at [252, 87] on h2 "Análisis Afiliado - CUIL: 24450766611" at bounding box center [560, 84] width 975 height 25
drag, startPoint x: 359, startPoint y: 85, endPoint x: 257, endPoint y: 85, distance: 102.2
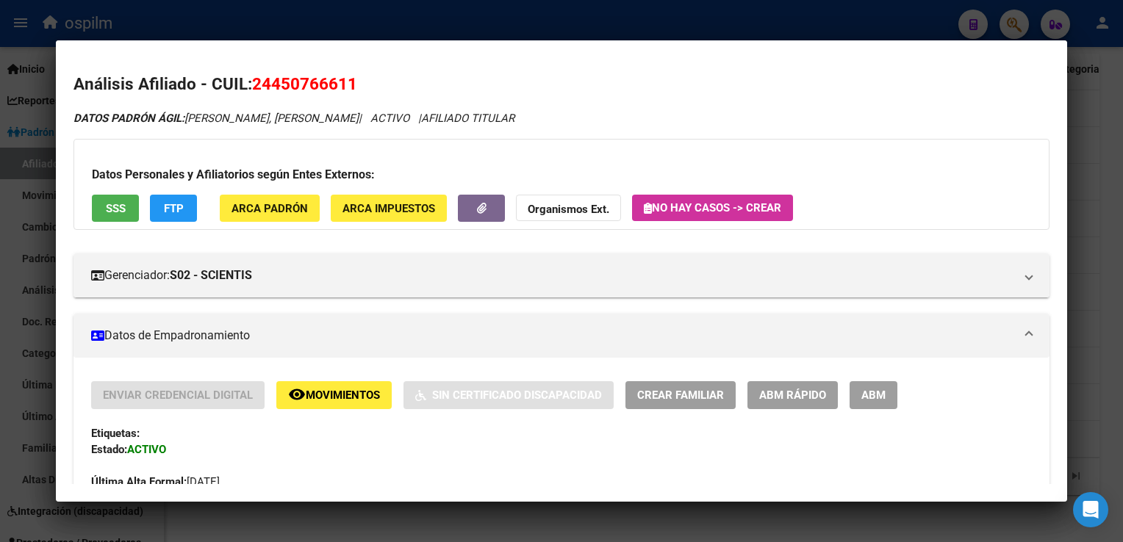
click at [257, 85] on h2 "Análisis Afiliado - CUIL: 24450766611" at bounding box center [560, 84] width 975 height 25
copy span "24450766611"
click at [271, 213] on span "ARCA Padrón" at bounding box center [270, 208] width 76 height 13
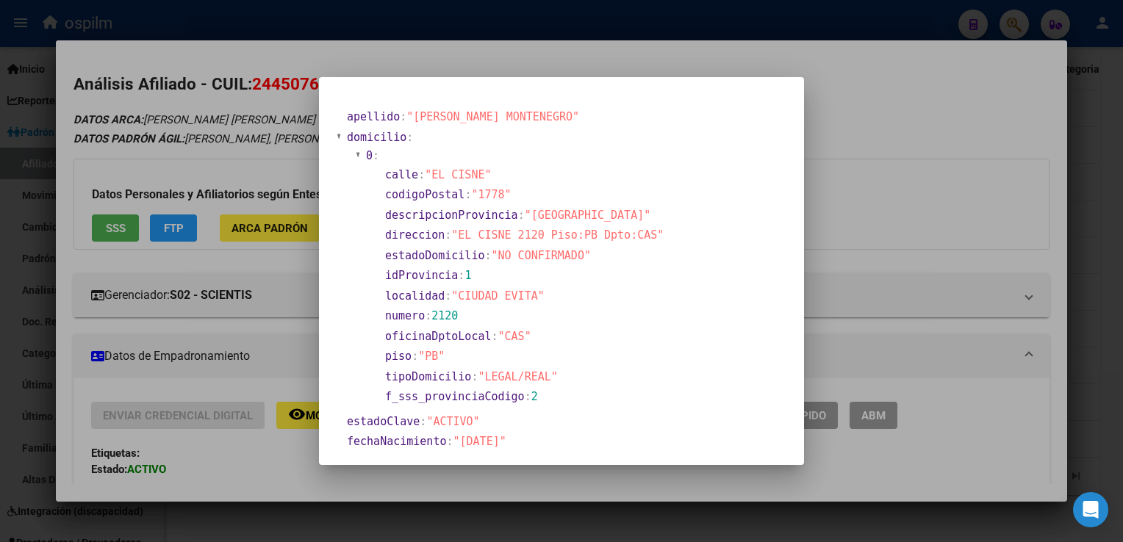
click at [953, 137] on div at bounding box center [561, 271] width 1123 height 542
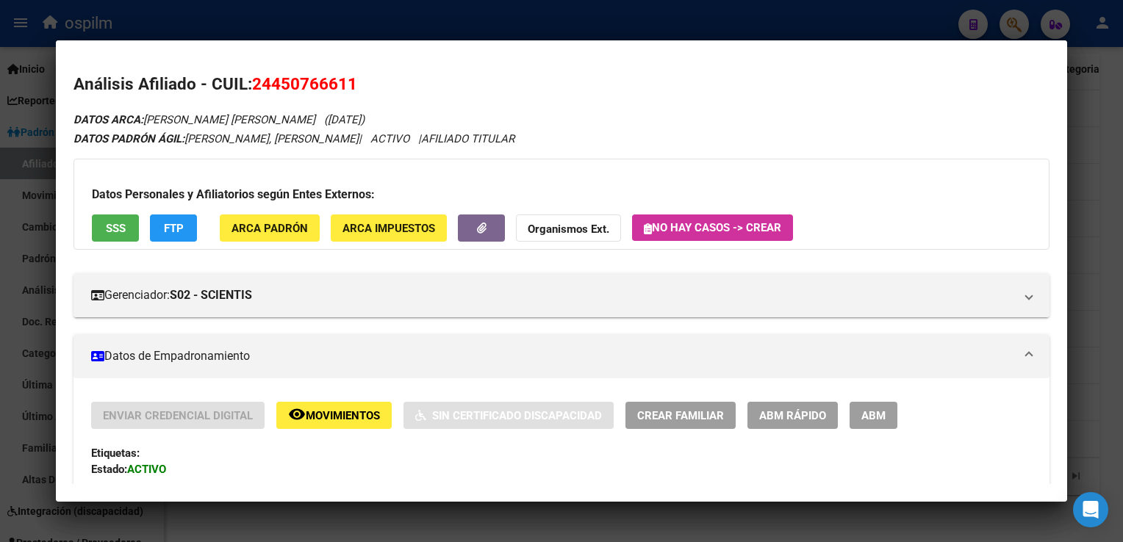
scroll to position [833, 0]
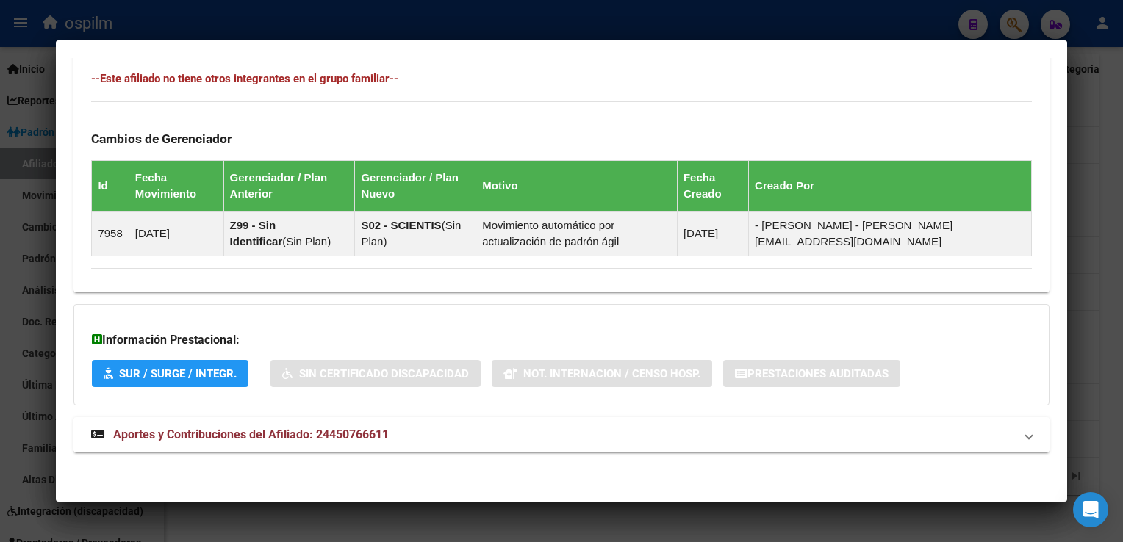
click at [376, 437] on span "Aportes y Contribuciones del Afiliado: 24450766611" at bounding box center [251, 435] width 276 height 14
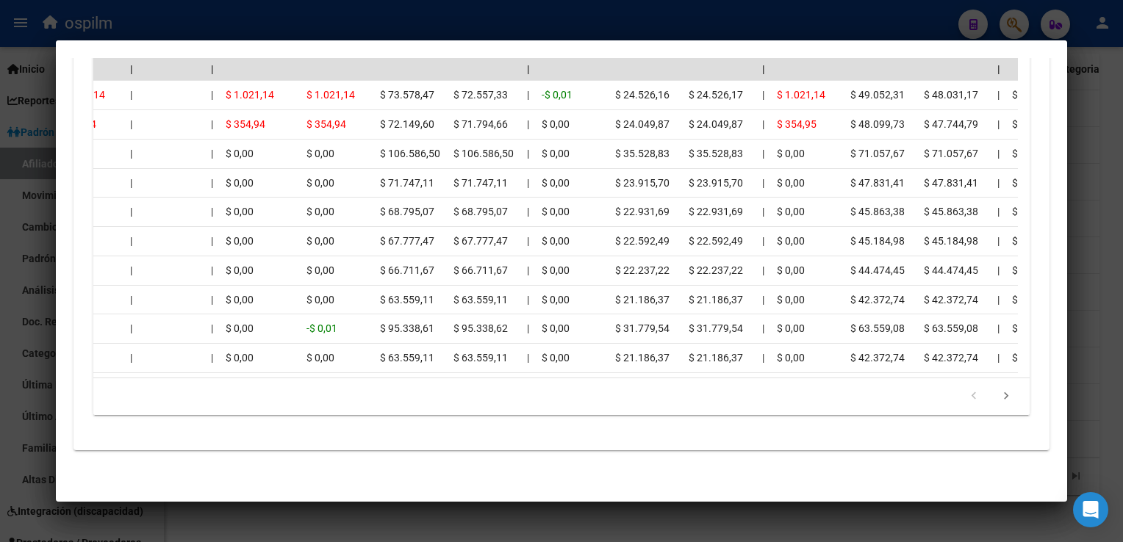
scroll to position [0, 0]
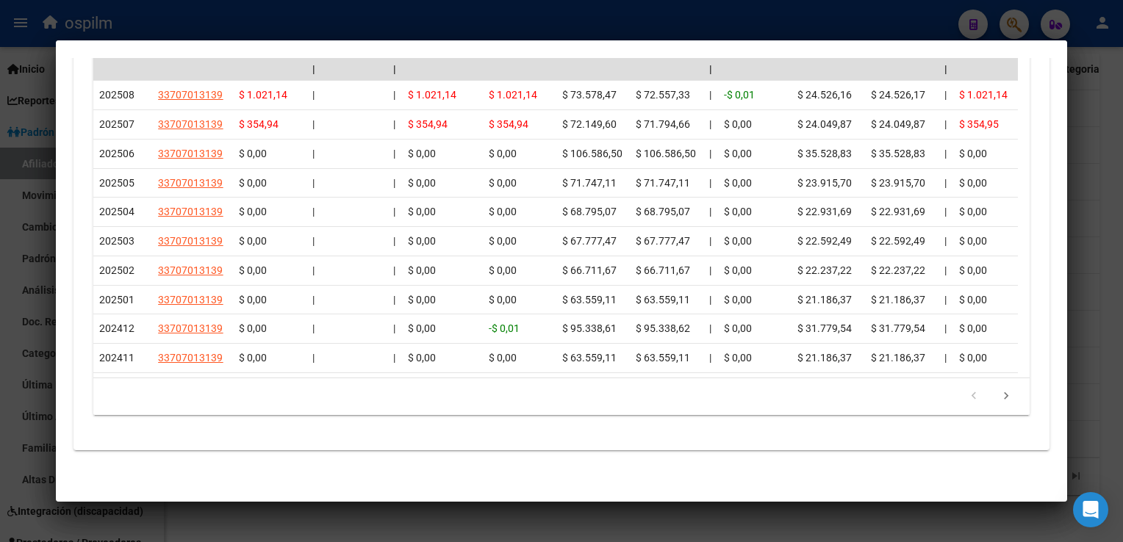
click at [1094, 204] on div at bounding box center [561, 271] width 1123 height 542
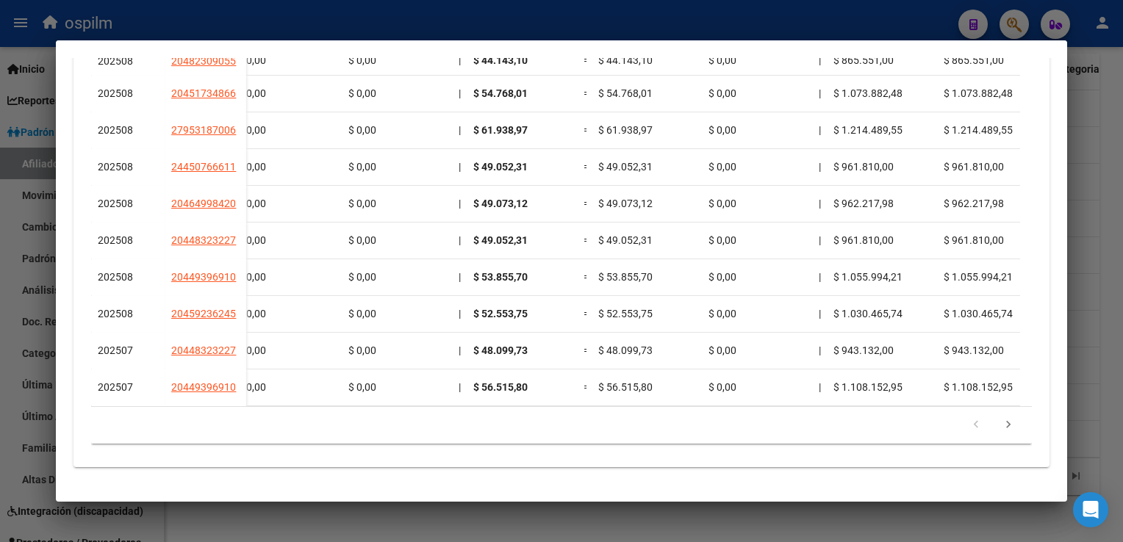
click at [1098, 171] on div at bounding box center [561, 271] width 1123 height 542
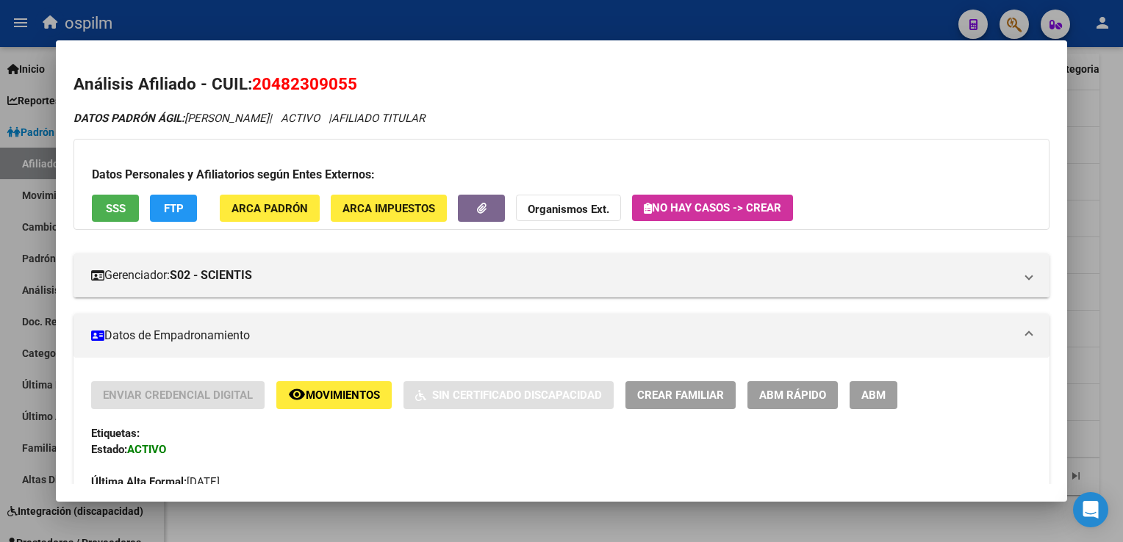
click at [88, 204] on div "Datos Personales y Afiliatorios según Entes Externos: SSS FTP ARCA Padrón ARCA …" at bounding box center [560, 184] width 975 height 91
click at [123, 206] on span "SSS" at bounding box center [116, 208] width 20 height 13
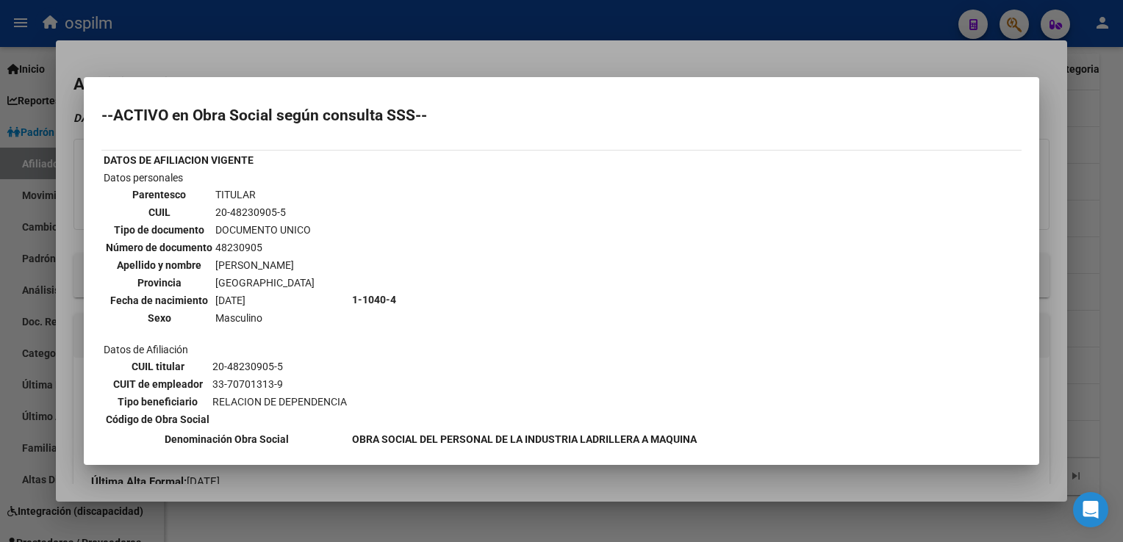
click at [1097, 137] on div at bounding box center [561, 271] width 1123 height 542
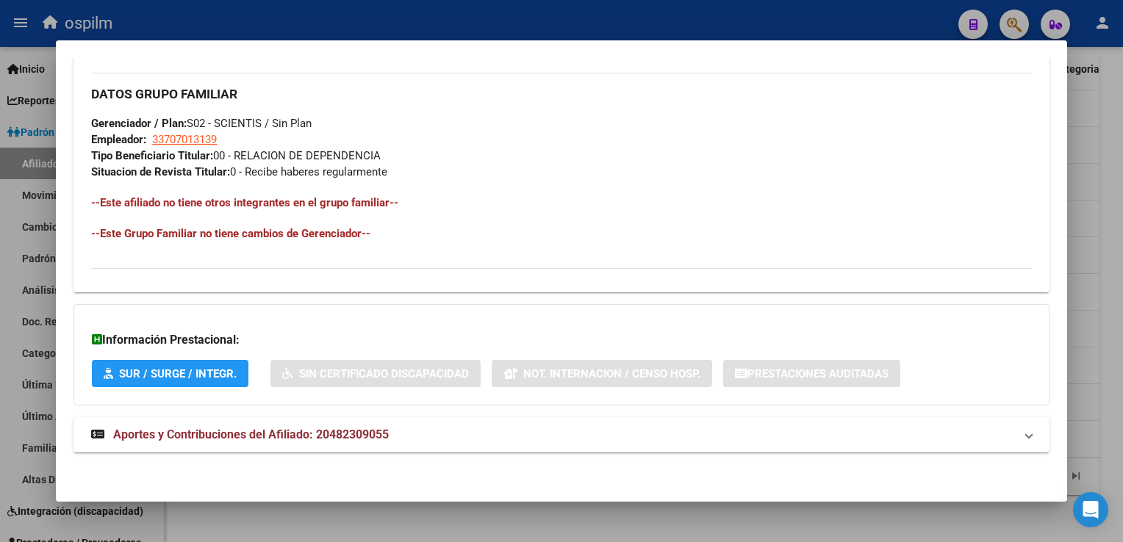
scroll to position [3, 0]
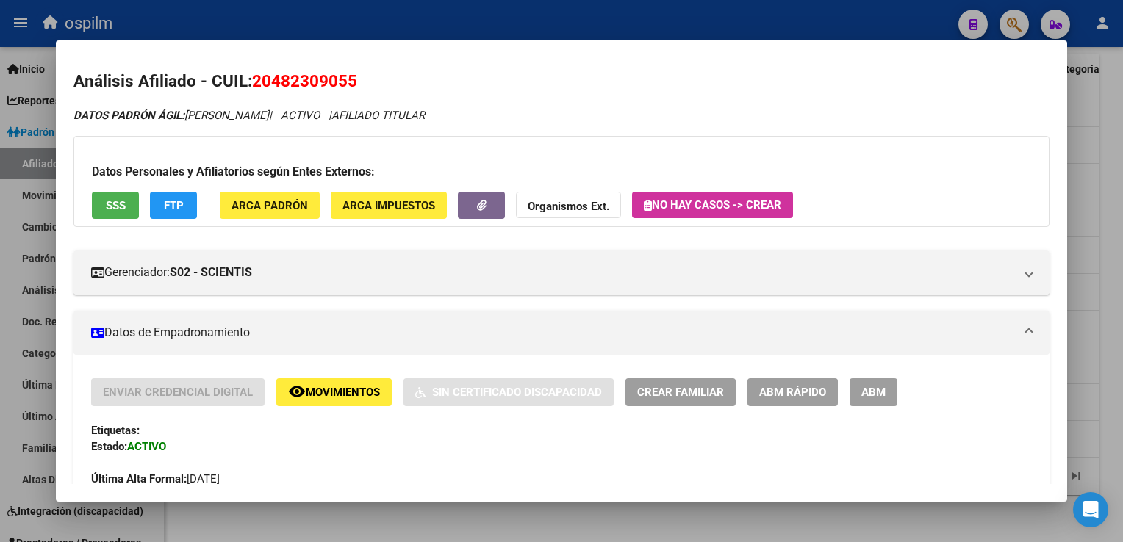
drag, startPoint x: 366, startPoint y: 86, endPoint x: 250, endPoint y: 85, distance: 116.1
click at [250, 85] on h2 "Análisis Afiliado - CUIL: 20482309055" at bounding box center [560, 81] width 975 height 25
copy h2 "20482309055"
click at [1122, 124] on html "menu ospilm person Firma Express Inicio Calendario SSS Instructivos Contacto OS…" at bounding box center [561, 271] width 1123 height 542
click at [1108, 132] on div at bounding box center [561, 271] width 1123 height 542
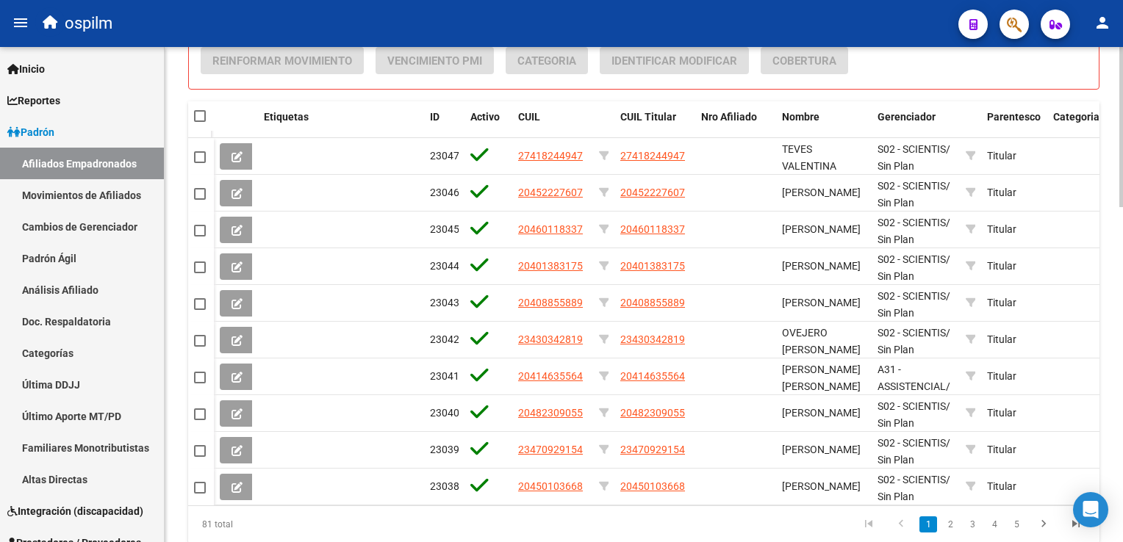
scroll to position [1033, 0]
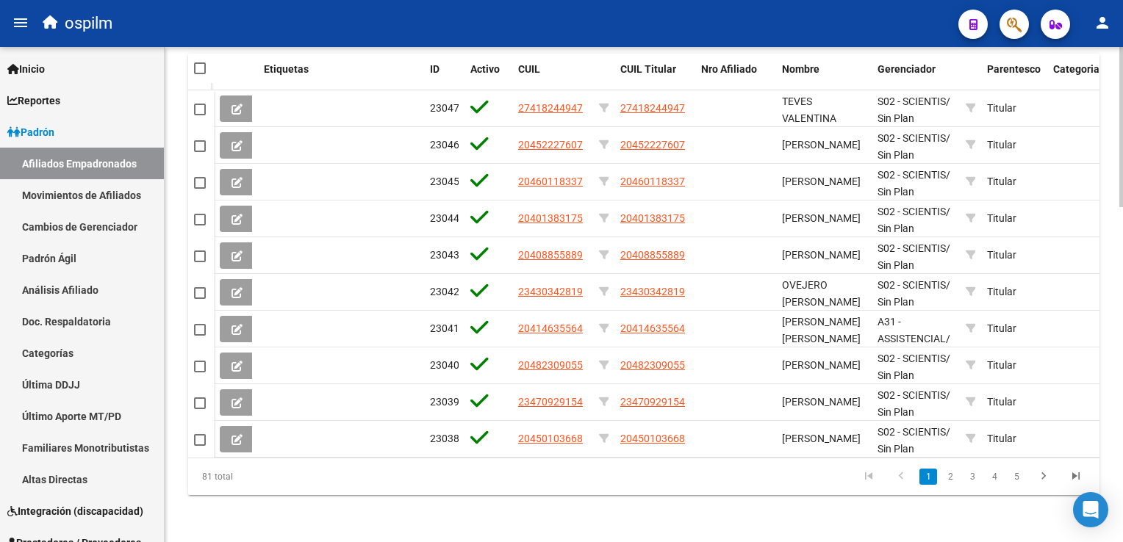
click at [1122, 406] on html "menu ospilm person Firma Express Inicio Calendario SSS Instructivos Contacto OS…" at bounding box center [561, 271] width 1123 height 542
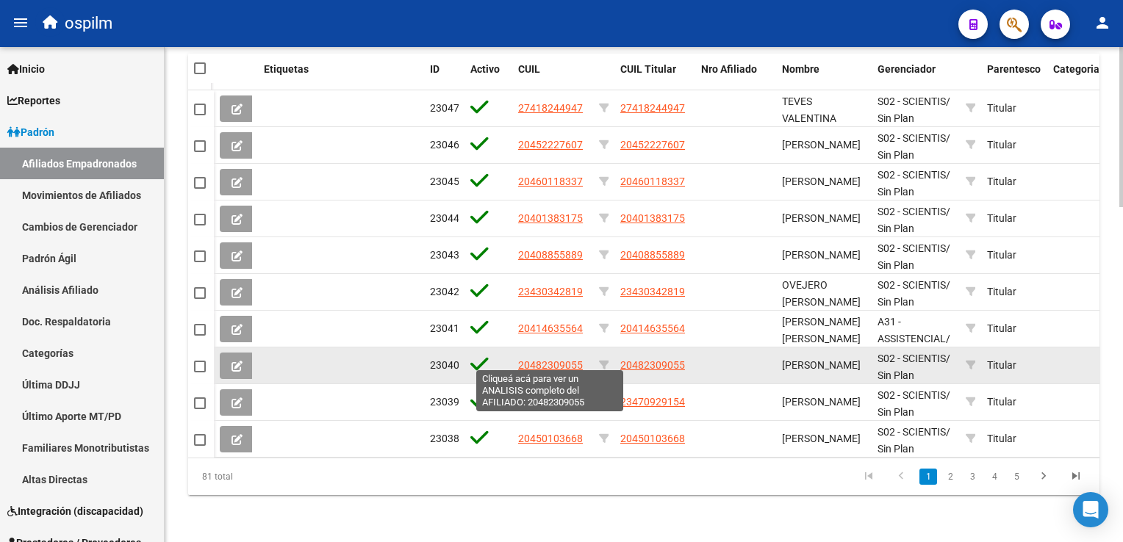
click at [553, 359] on span "20482309055" at bounding box center [550, 365] width 65 height 12
type textarea "20482309055"
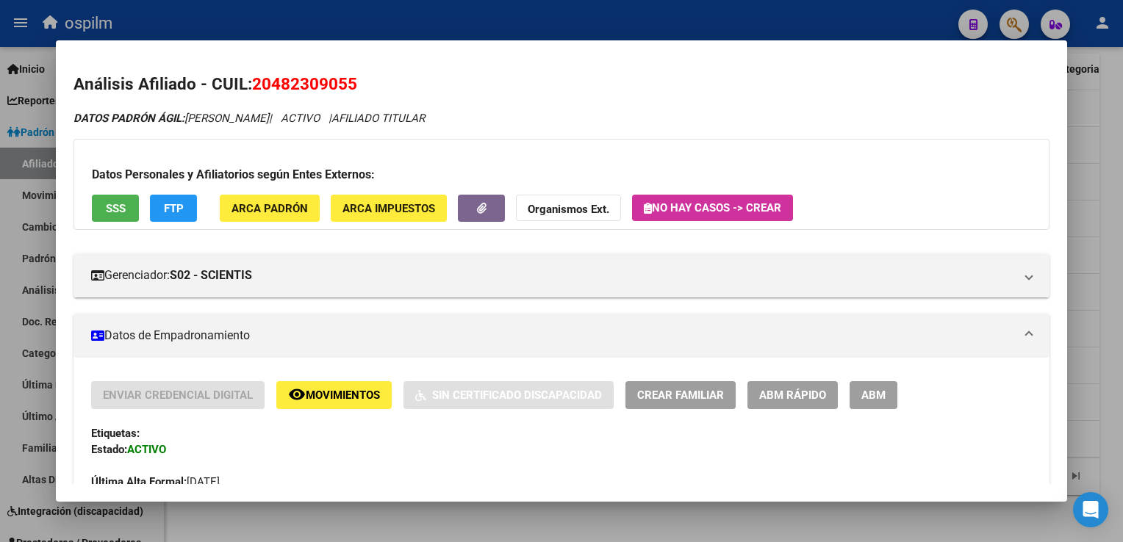
drag, startPoint x: 362, startPoint y: 83, endPoint x: 247, endPoint y: 87, distance: 114.7
click at [247, 87] on h2 "Análisis Afiliado - CUIL: 20482309055" at bounding box center [560, 84] width 975 height 25
copy h2 "20482309055"
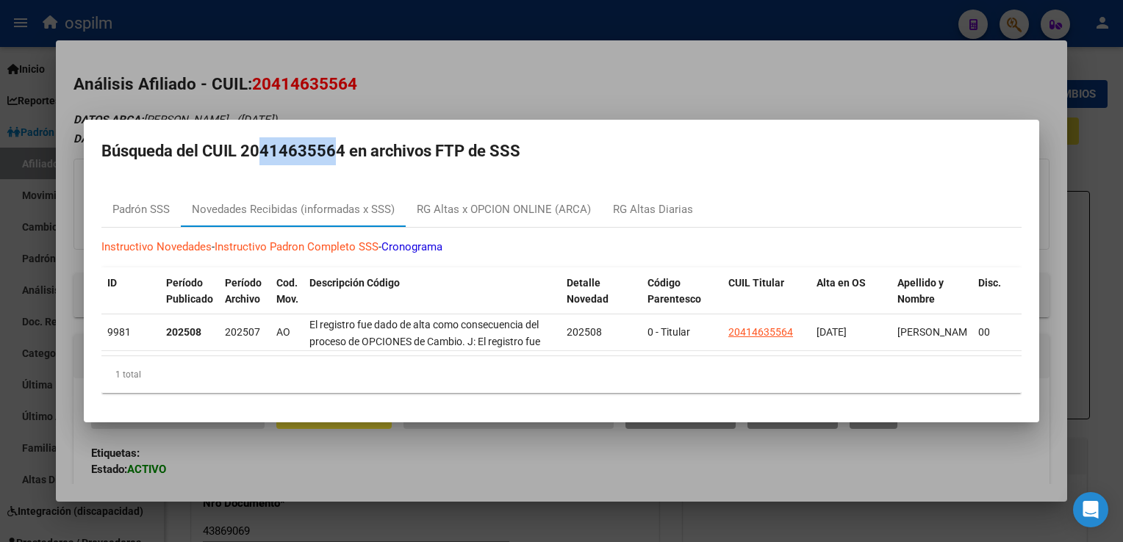
drag, startPoint x: 262, startPoint y: 146, endPoint x: 338, endPoint y: 147, distance: 75.7
click at [338, 147] on h2 "Búsqueda del CUIL 20414635564 en archivos FTP de SSS" at bounding box center [561, 151] width 920 height 28
copy h2 "41463556"
click at [319, 72] on div at bounding box center [561, 271] width 1123 height 542
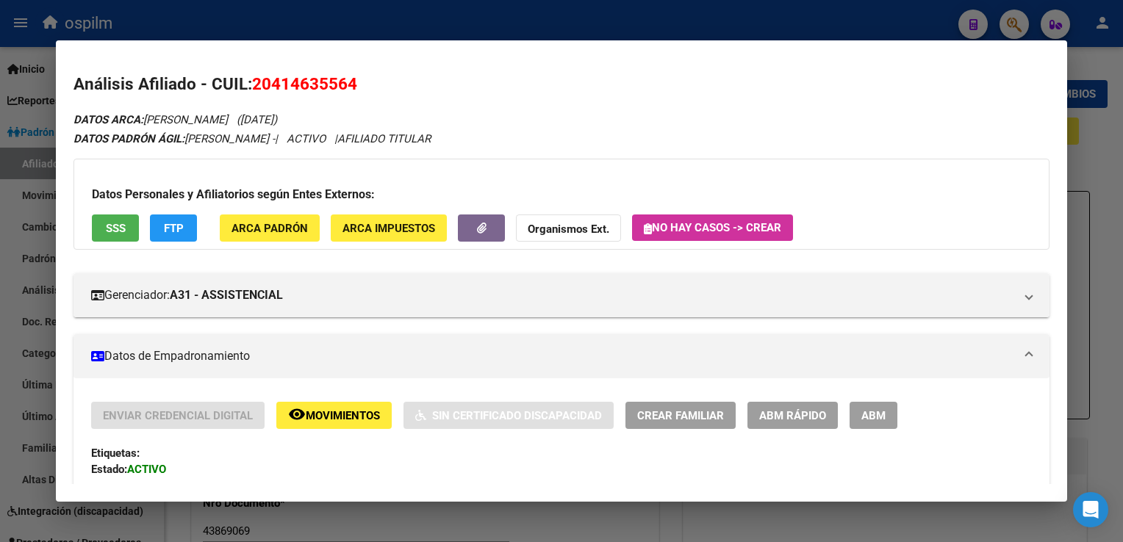
click at [409, 12] on div at bounding box center [561, 271] width 1123 height 542
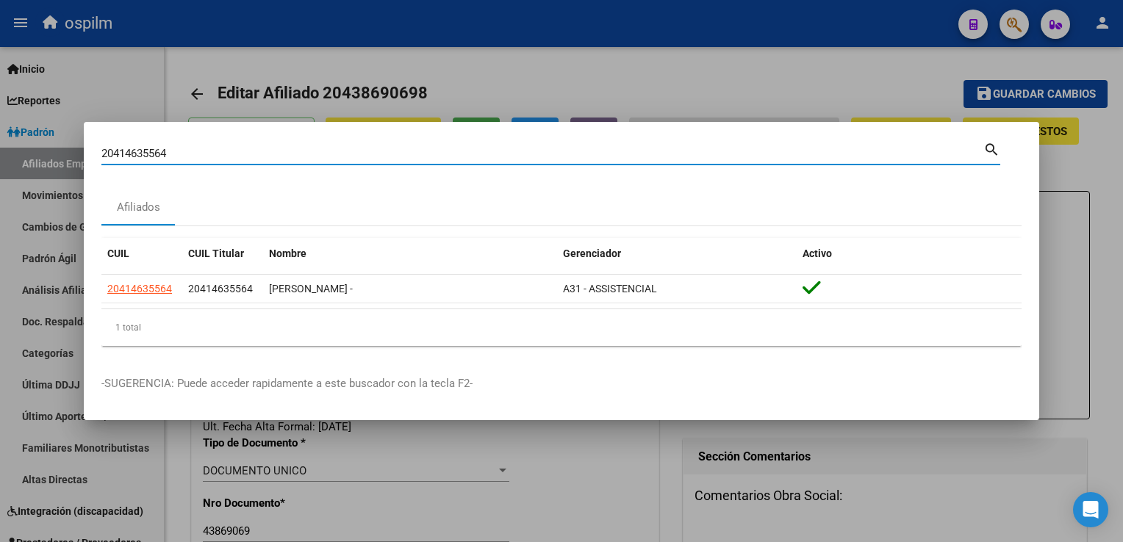
drag, startPoint x: 74, startPoint y: 164, endPoint x: 52, endPoint y: 164, distance: 22.0
click at [43, 165] on div "20414635564 Buscar (apellido, dni, cuil, nro traspaso, cuit, obra social) searc…" at bounding box center [561, 271] width 1123 height 542
paste input "20482309055"
type input "20482309055"
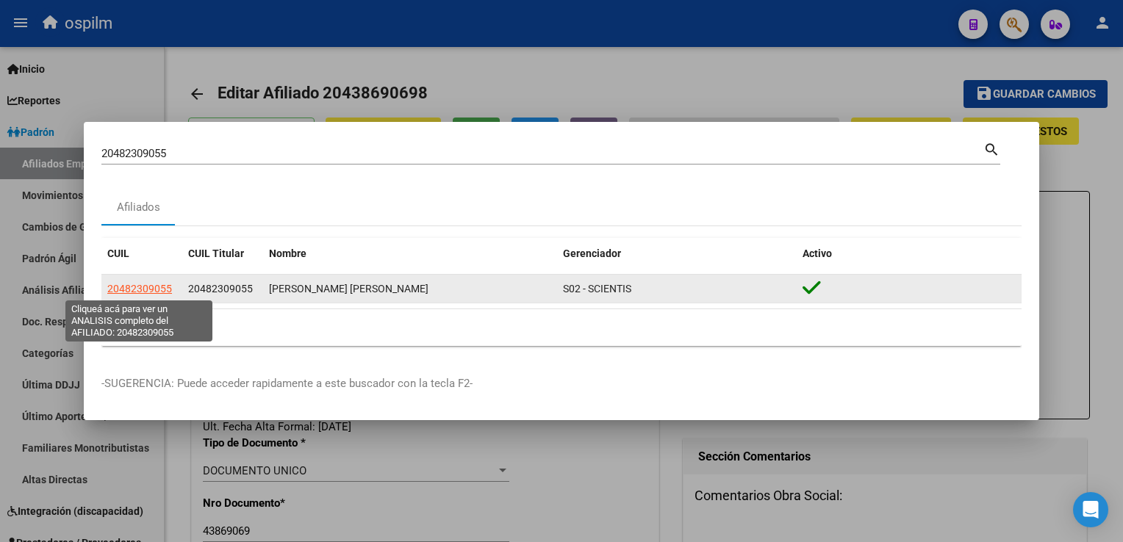
click at [159, 291] on span "20482309055" at bounding box center [139, 289] width 65 height 12
type textarea "20482309055"
